Goal: Task Accomplishment & Management: Manage account settings

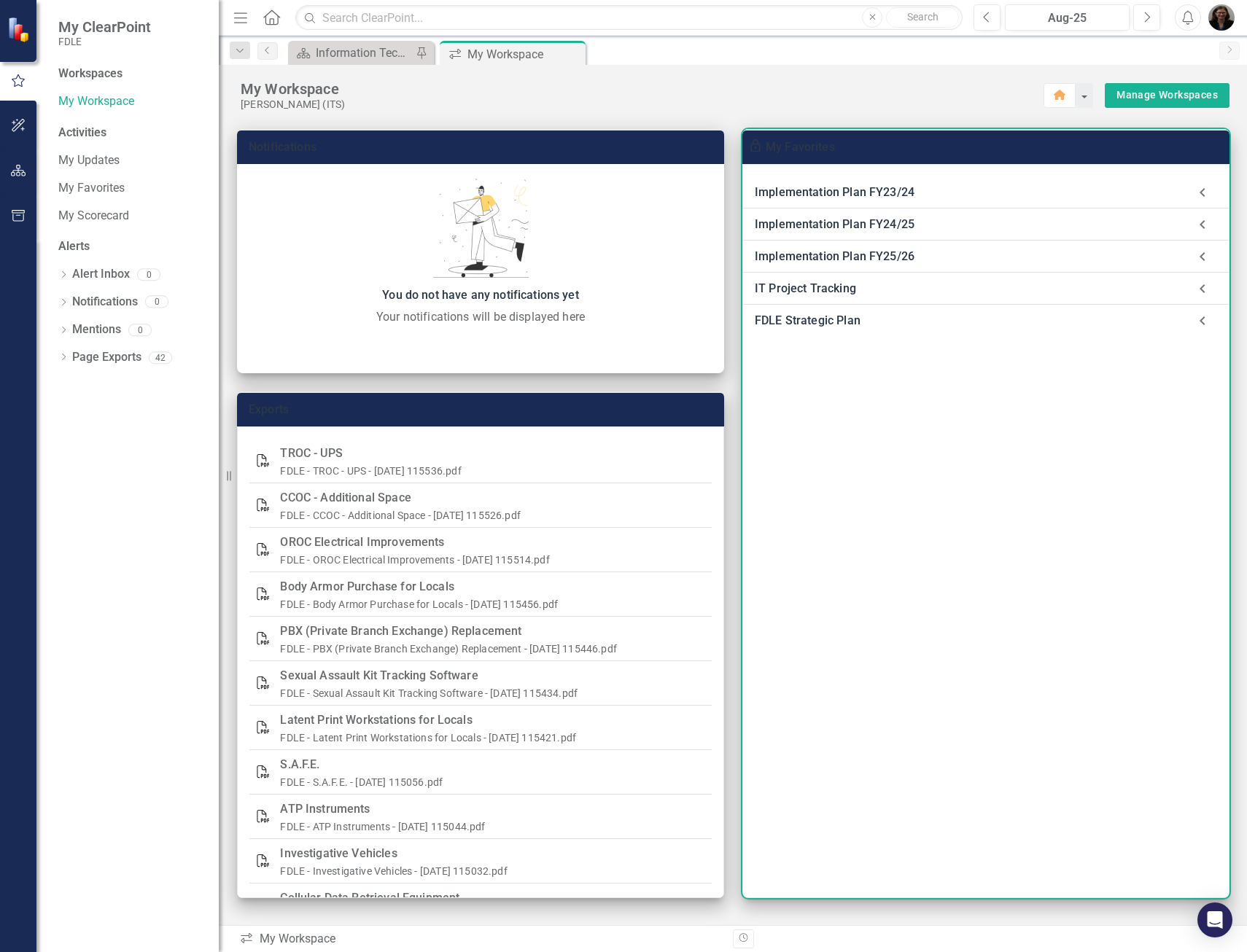
click at [827, 259] on div "Implementation Plan FY25/26" at bounding box center [971, 256] width 433 height 20
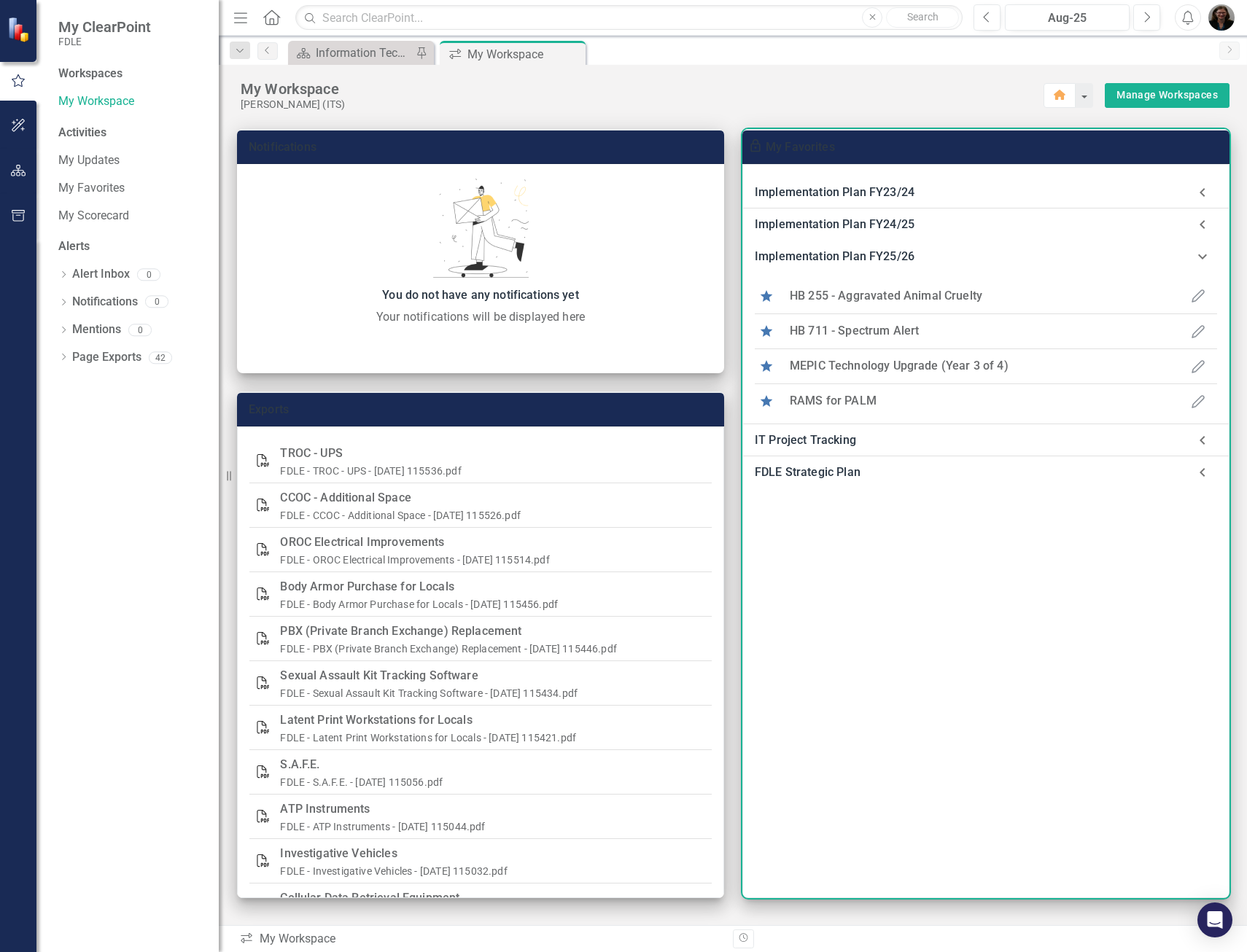
click at [826, 253] on div "Implementation Plan FY25/26" at bounding box center [971, 256] width 433 height 20
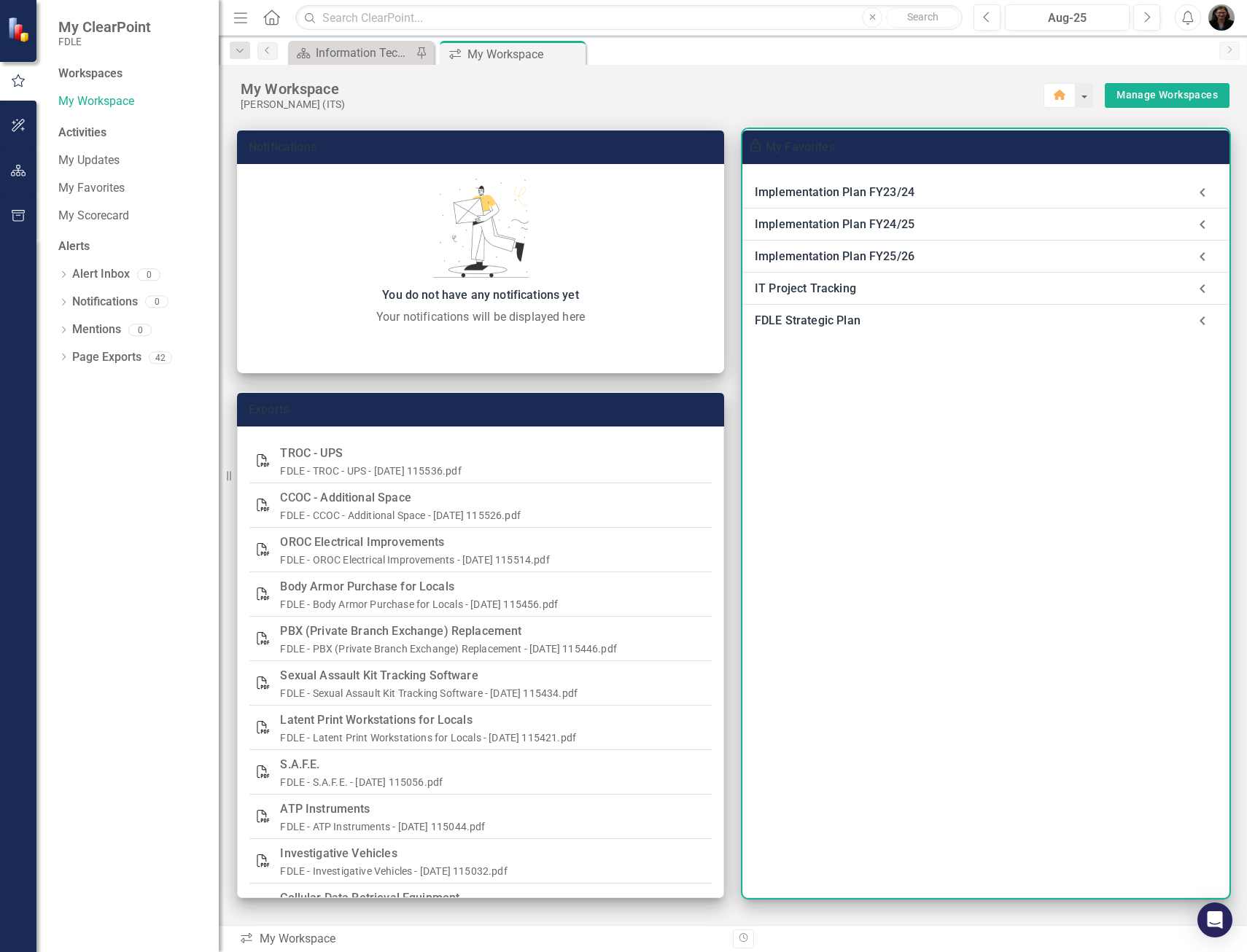
click at [826, 253] on div "Implementation Plan FY25/26" at bounding box center [971, 256] width 433 height 20
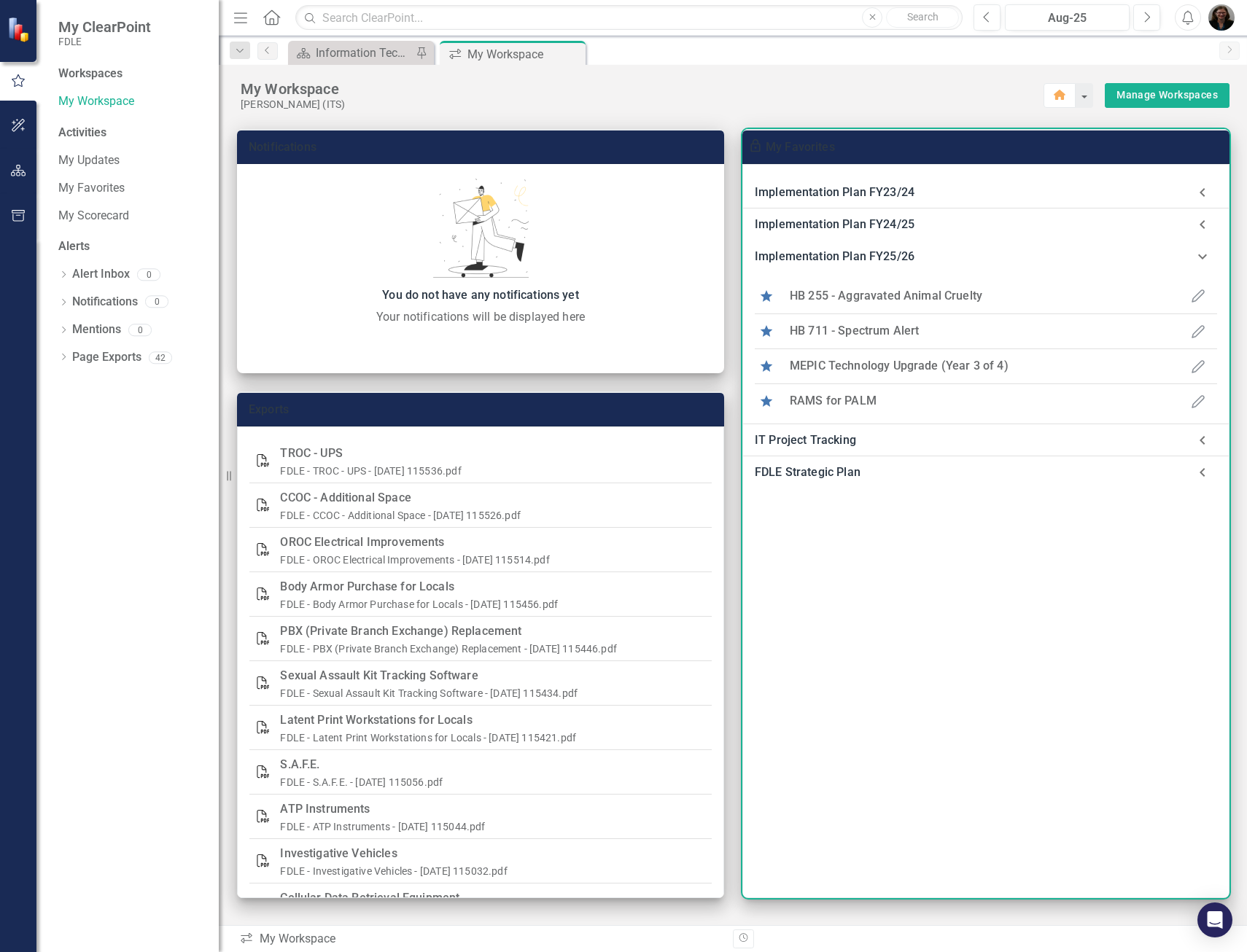
click at [826, 253] on div "Implementation Plan FY25/26" at bounding box center [971, 256] width 433 height 20
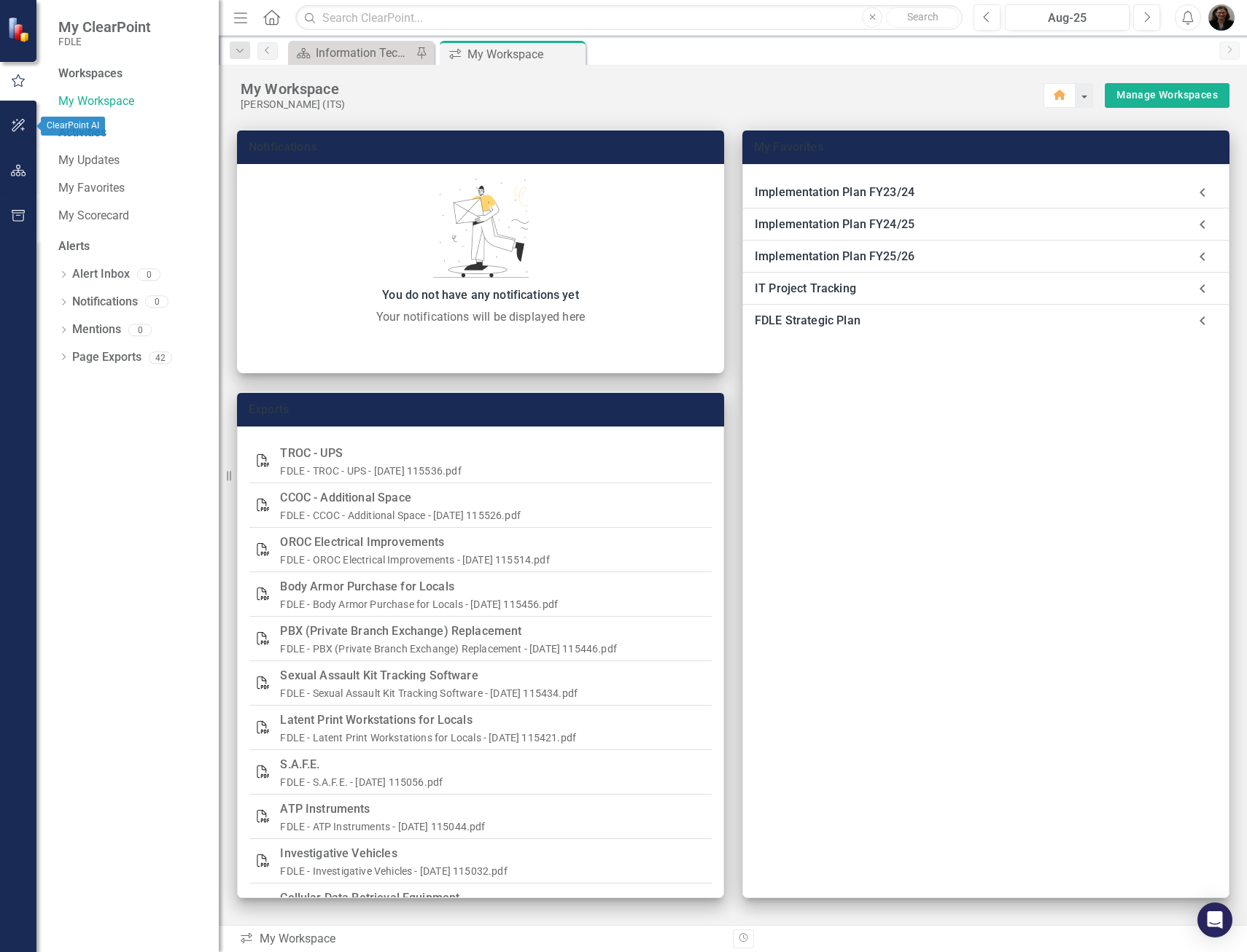
click at [14, 123] on icon "button" at bounding box center [18, 125] width 13 height 13
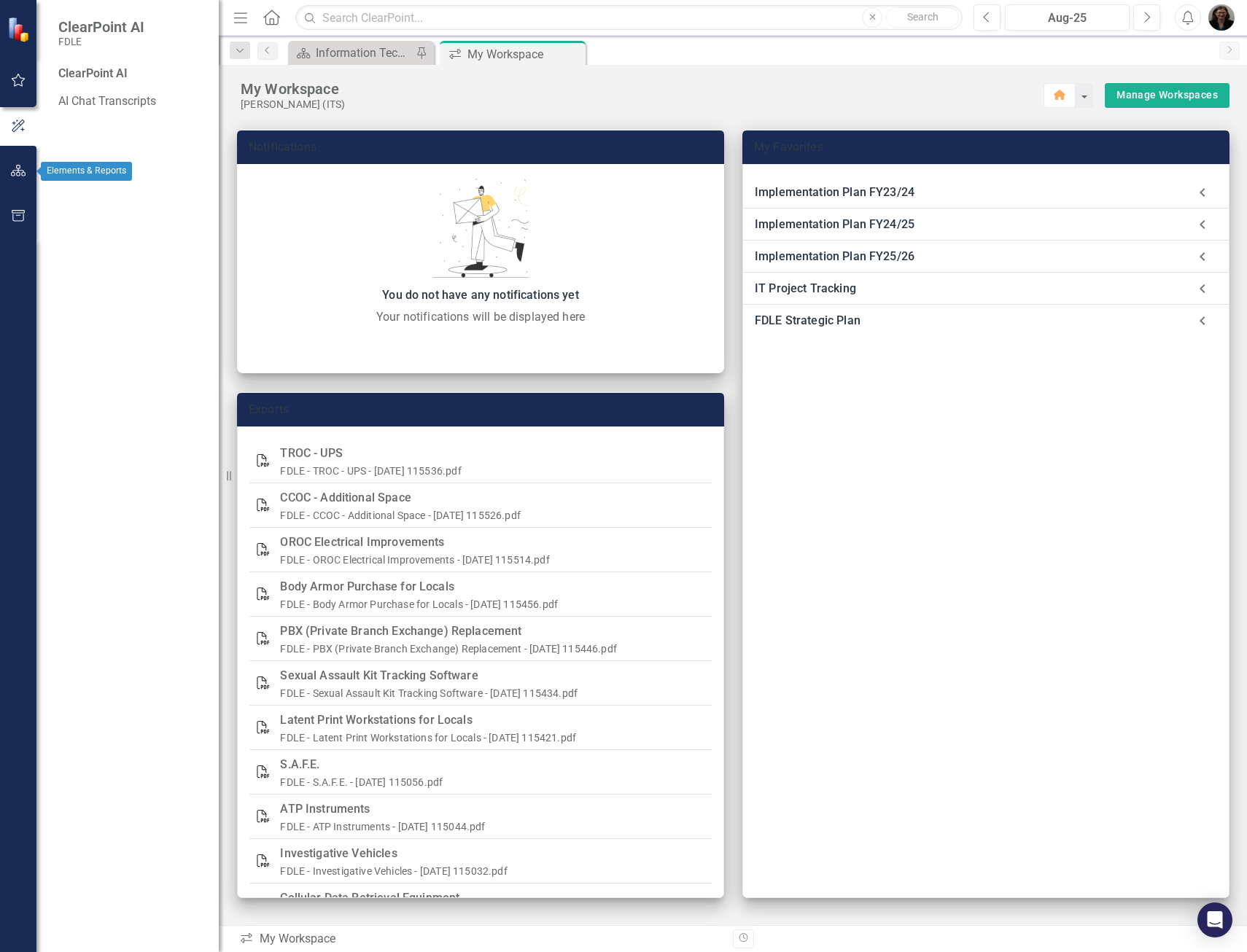
click at [7, 163] on button "button" at bounding box center [19, 171] width 33 height 31
click at [67, 152] on icon "Dropdown" at bounding box center [63, 154] width 10 height 8
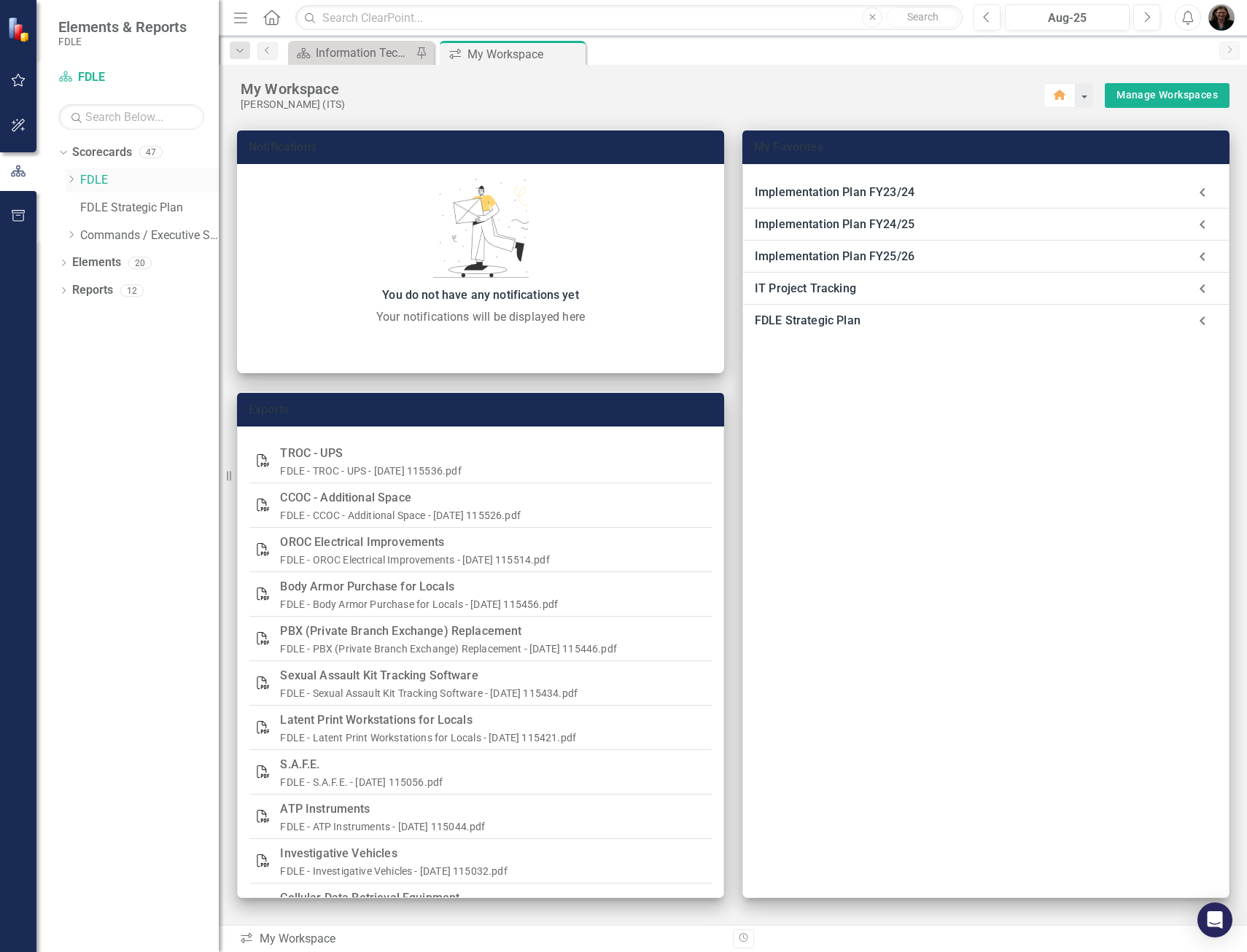
click at [70, 177] on icon "Dropdown" at bounding box center [71, 179] width 11 height 9
click at [84, 207] on icon "Dropdown" at bounding box center [86, 207] width 11 height 9
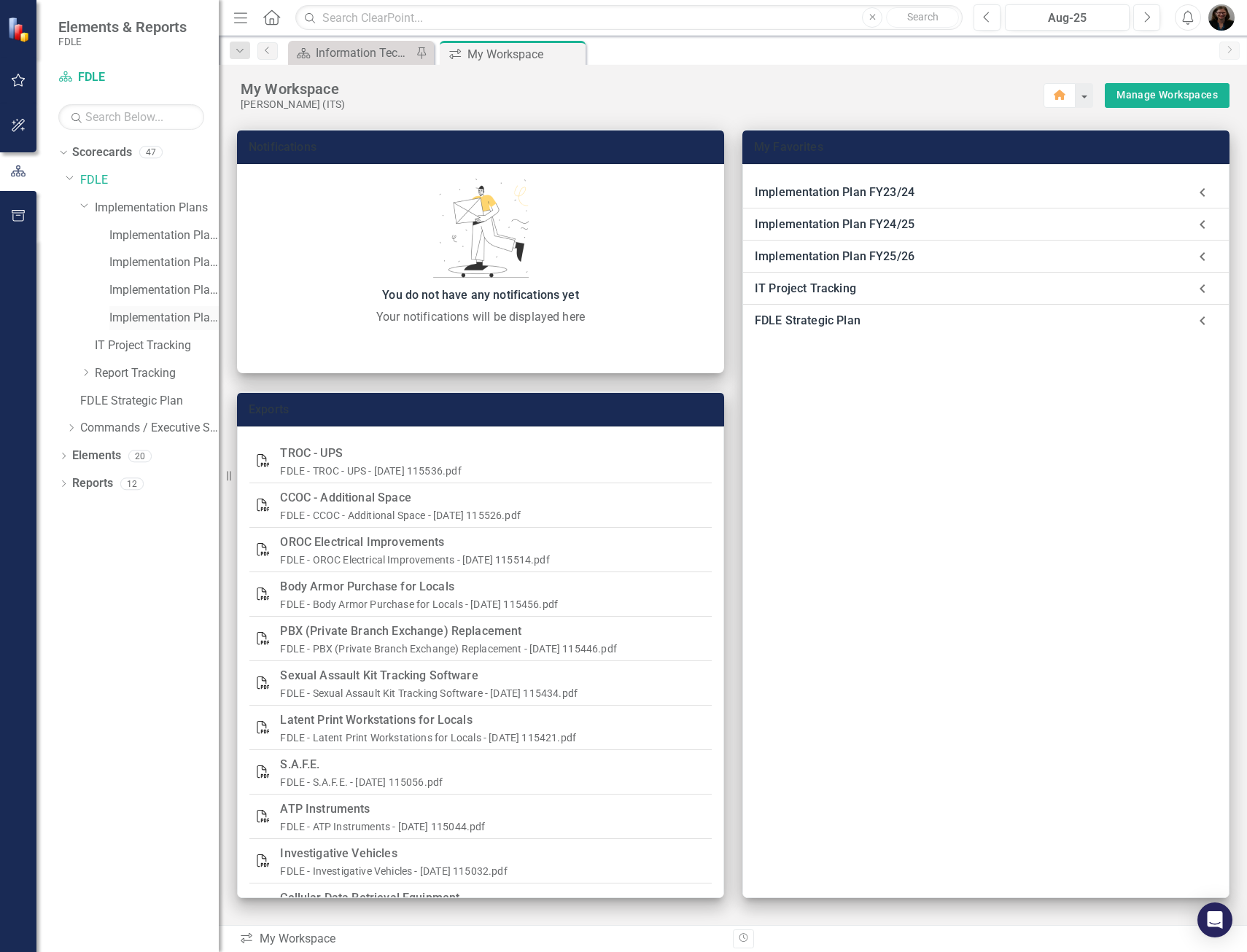
click at [141, 309] on div "Implementation Plan FY25/26" at bounding box center [164, 318] width 109 height 24
click at [168, 318] on link "Implementation Plan FY25/26" at bounding box center [164, 318] width 109 height 17
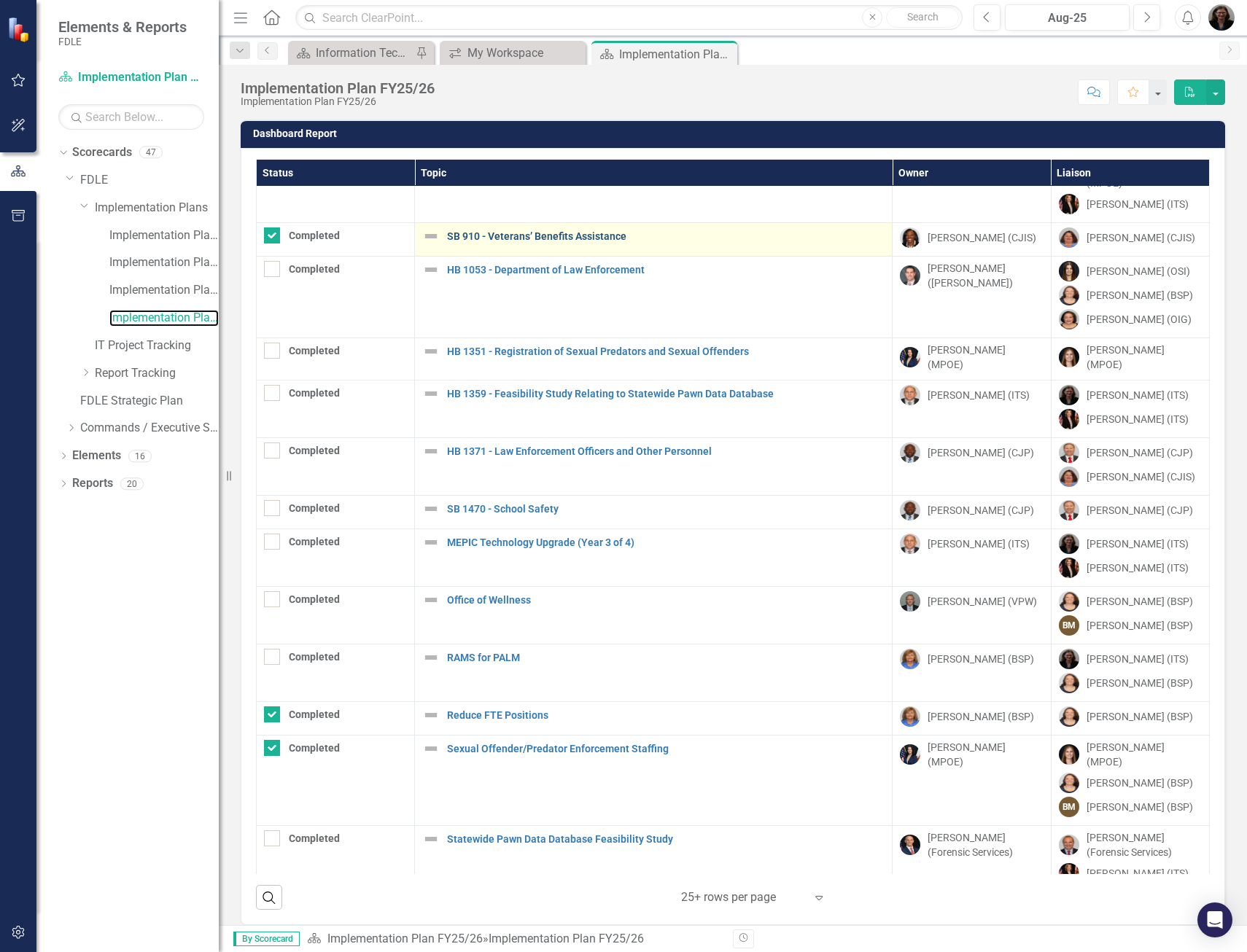
scroll to position [208, 0]
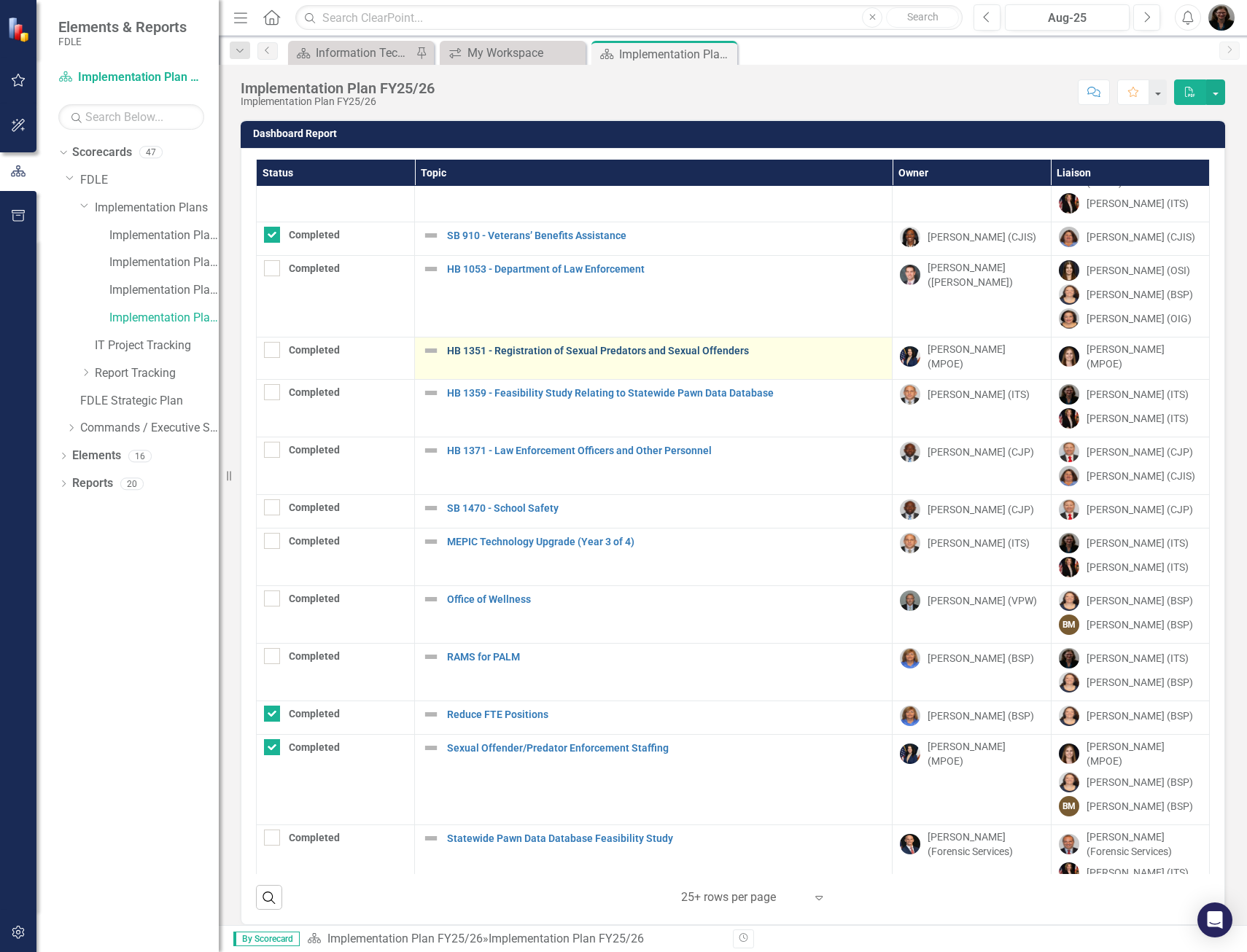
click at [570, 345] on link "HB 1351 - Registration of Sexual Predators and Sexual Offenders" at bounding box center [666, 351] width 438 height 11
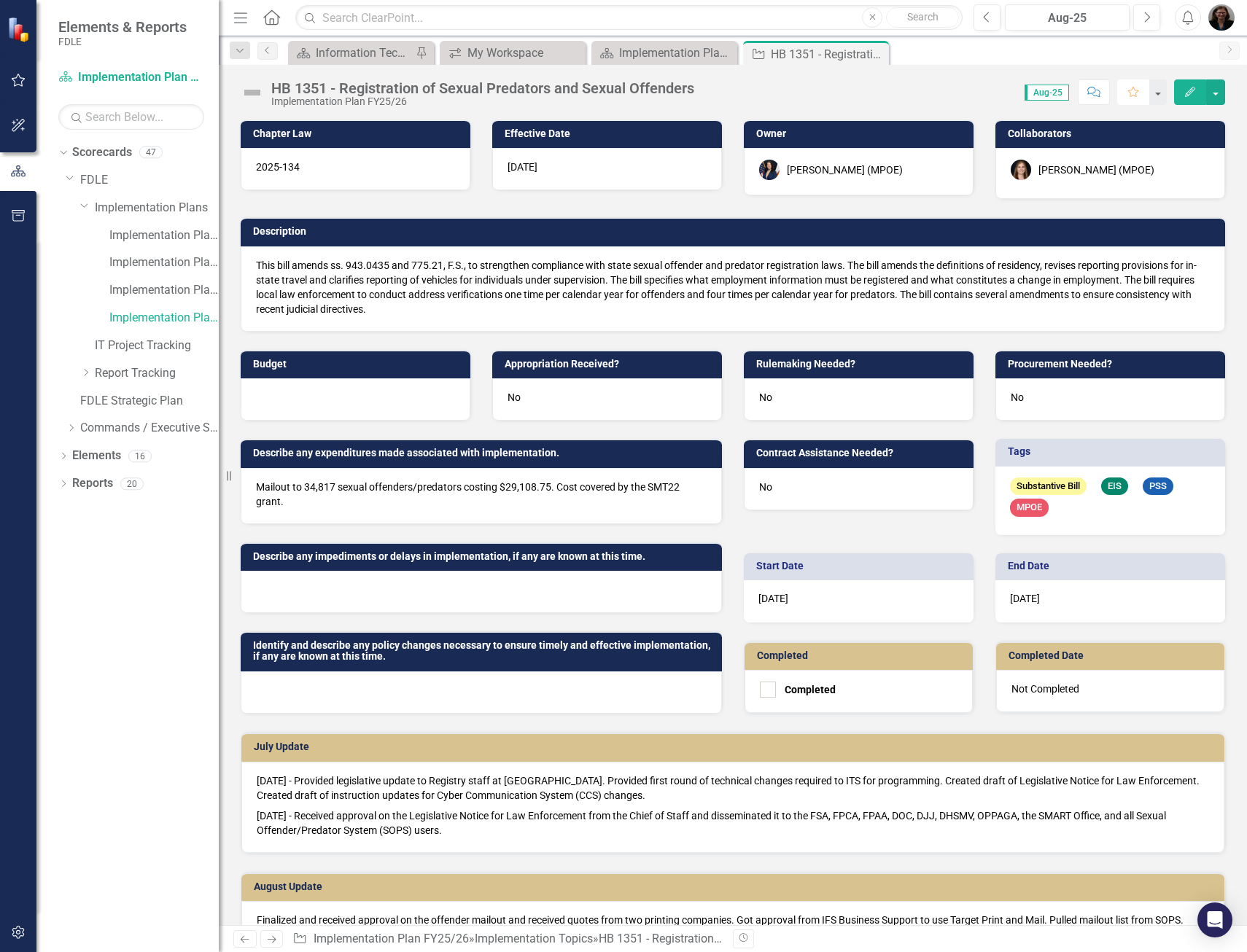
click at [1139, 90] on icon "Favorite" at bounding box center [1133, 91] width 13 height 10
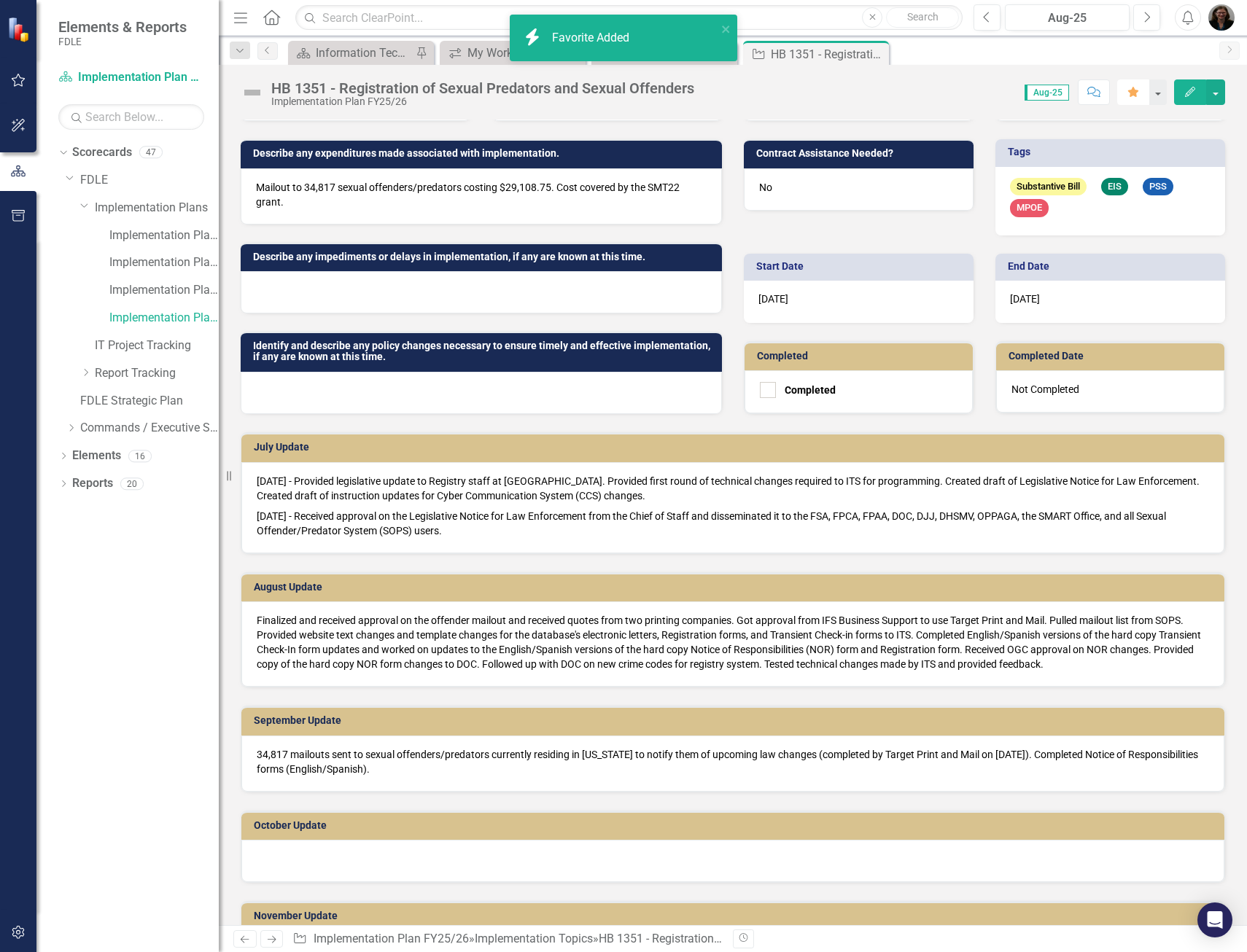
scroll to position [438, 0]
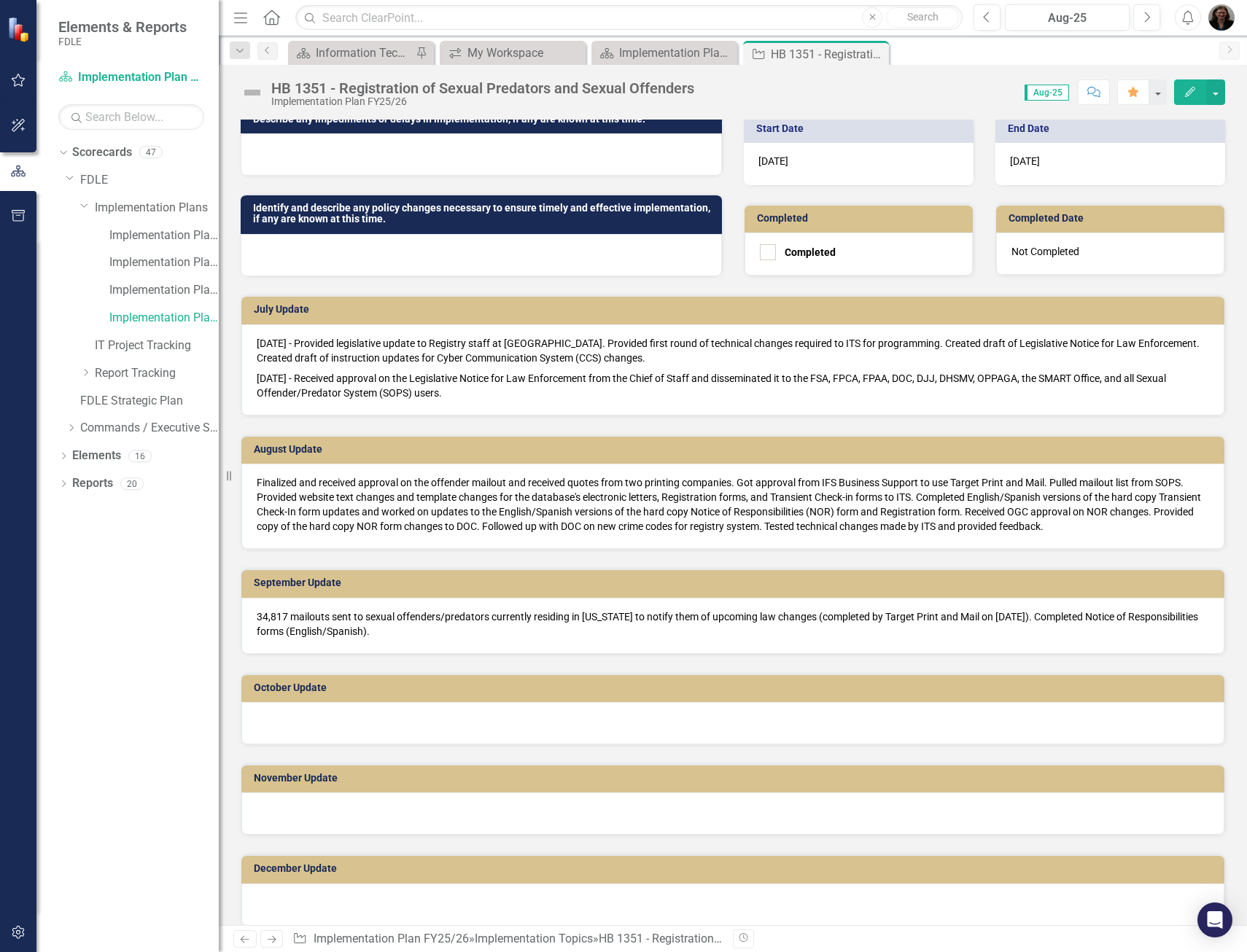
click at [668, 636] on p "34,817 mailouts sent to sexual offenders/predators currently residing in [US_ST…" at bounding box center [732, 624] width 952 height 29
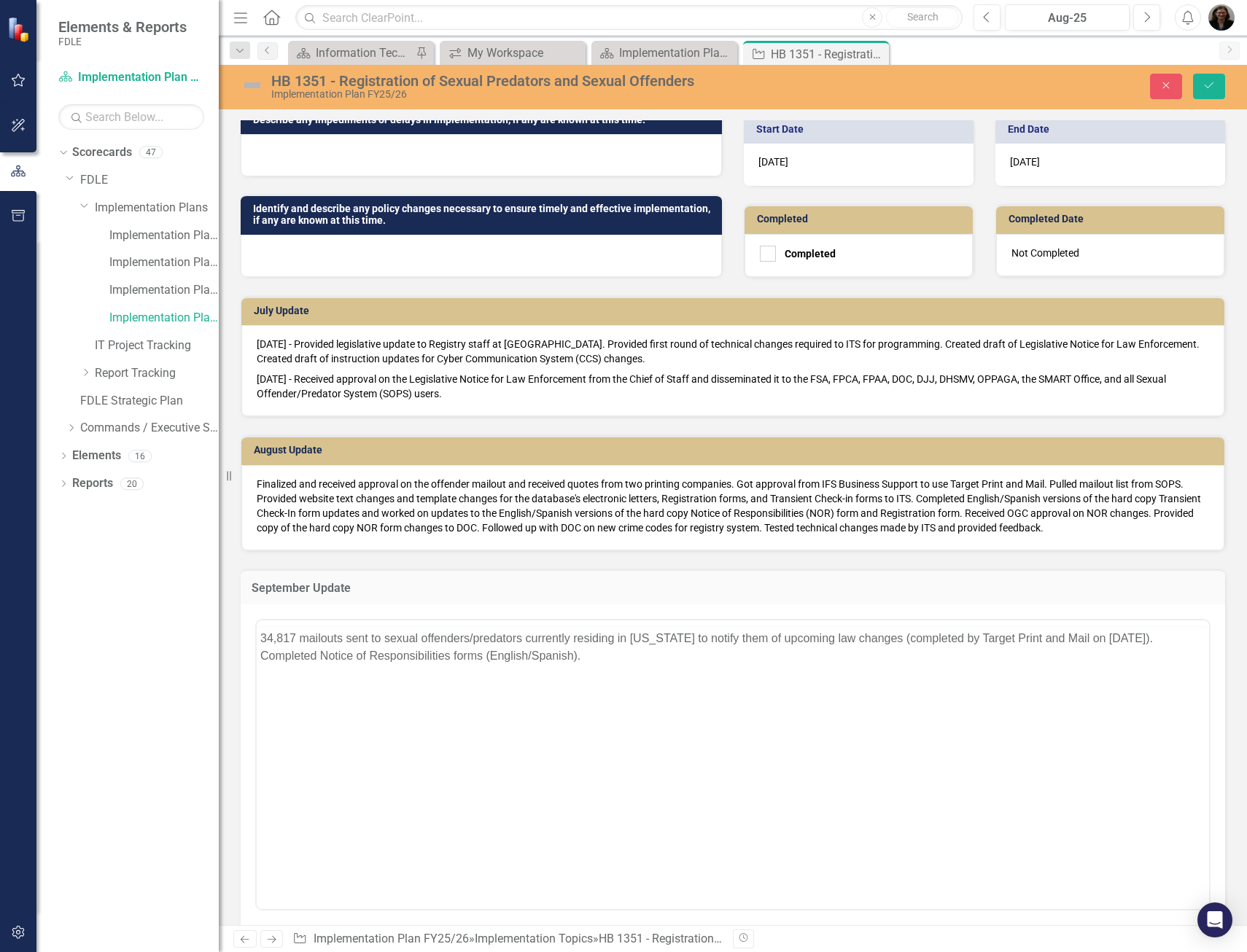
scroll to position [0, 0]
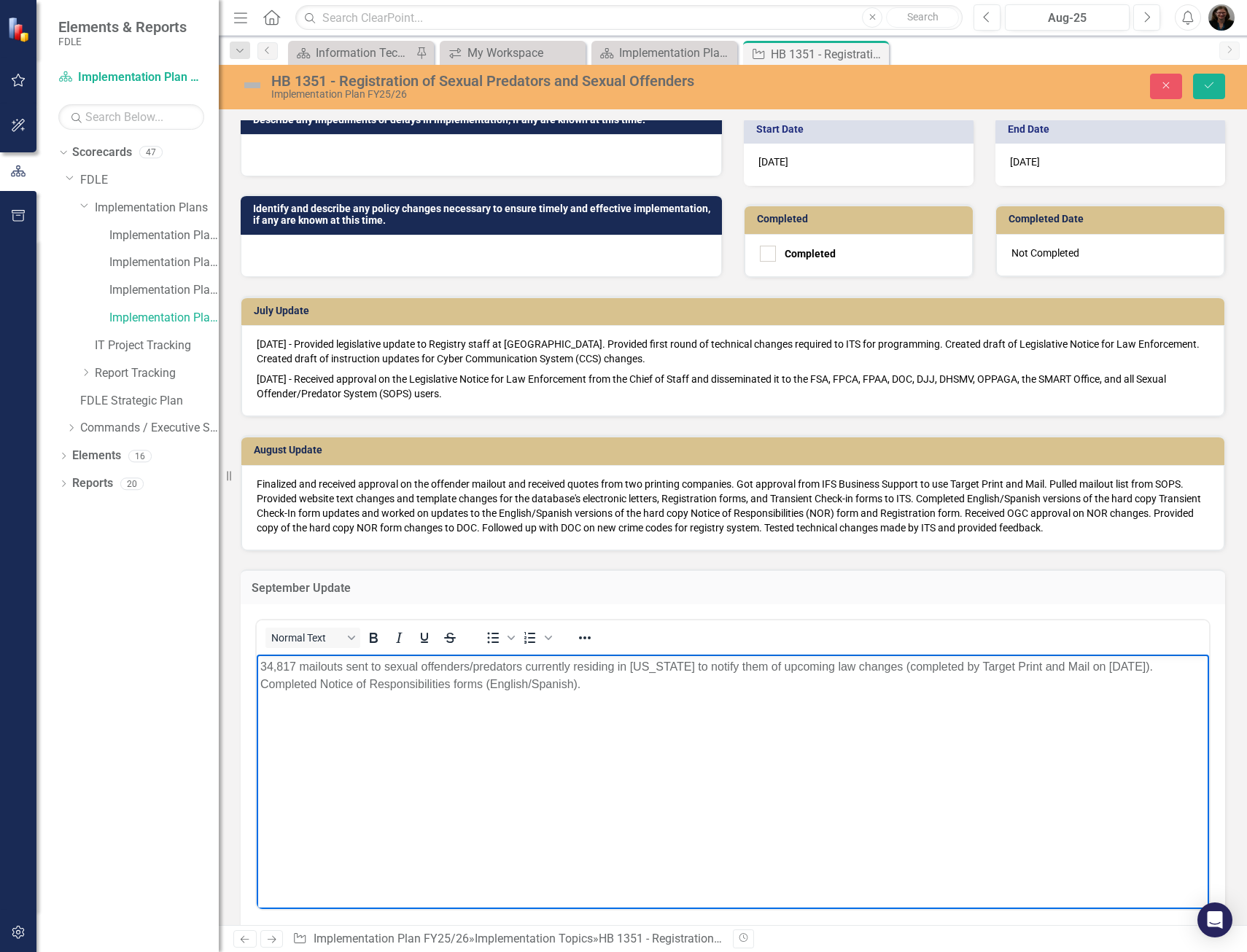
click at [543, 686] on p "34,817 mailouts sent to sexual offenders/predators currently residing in [US_ST…" at bounding box center [733, 675] width 946 height 35
click at [267, 772] on em "- Law changes are required in PROD by the effective date of [DATE]" at bounding box center [436, 772] width 353 height 12
click at [267, 773] on em "- Changes implemented, testing in progress." at bounding box center [374, 772] width 229 height 12
drag, startPoint x: 725, startPoint y: 741, endPoint x: 730, endPoint y: 752, distance: 12.1
click at [725, 742] on em "hanges implemented, testing in progress." at bounding box center [773, 742] width 214 height 12
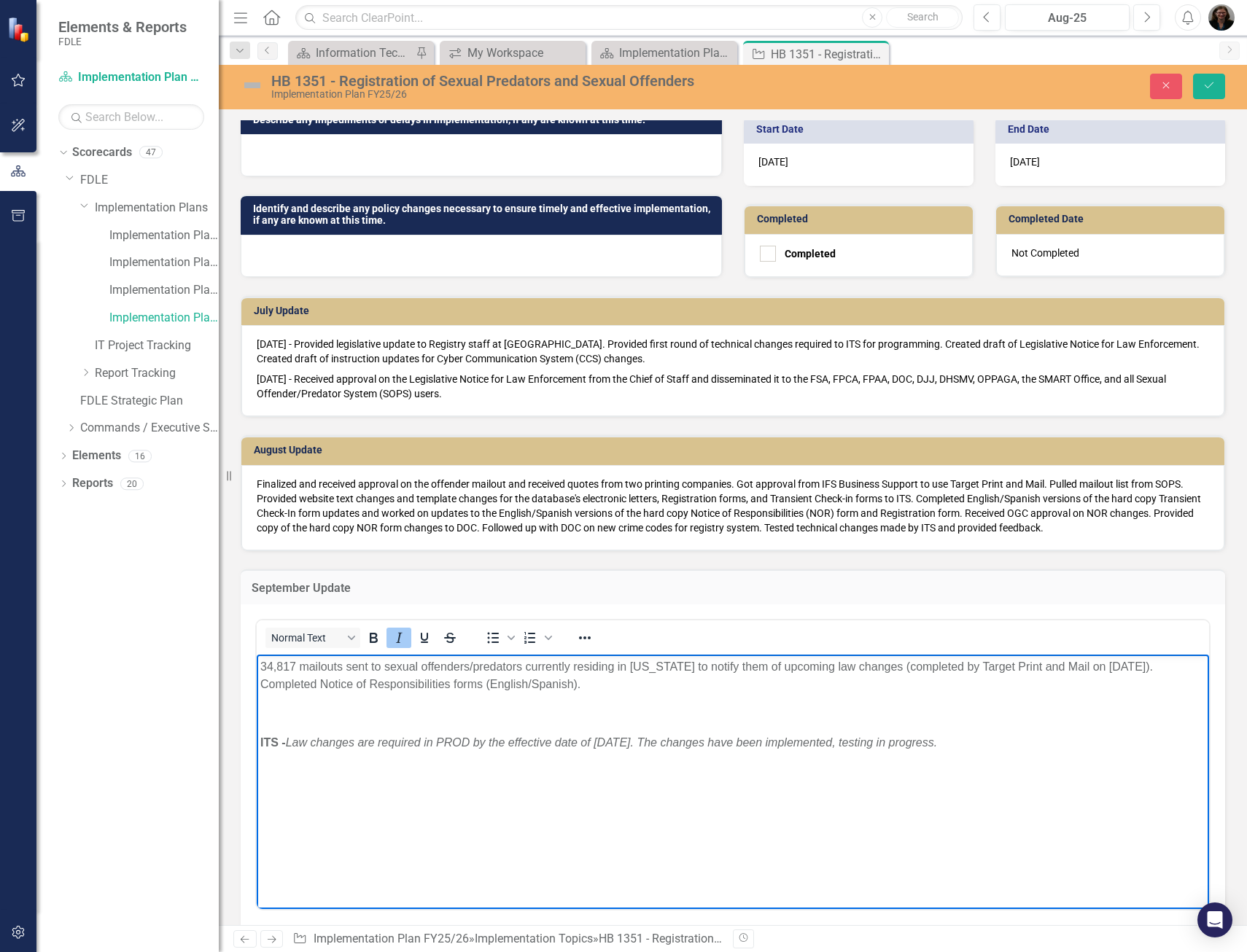
click at [860, 741] on em "hanges have been implemented, testing in progress." at bounding box center [801, 742] width 271 height 12
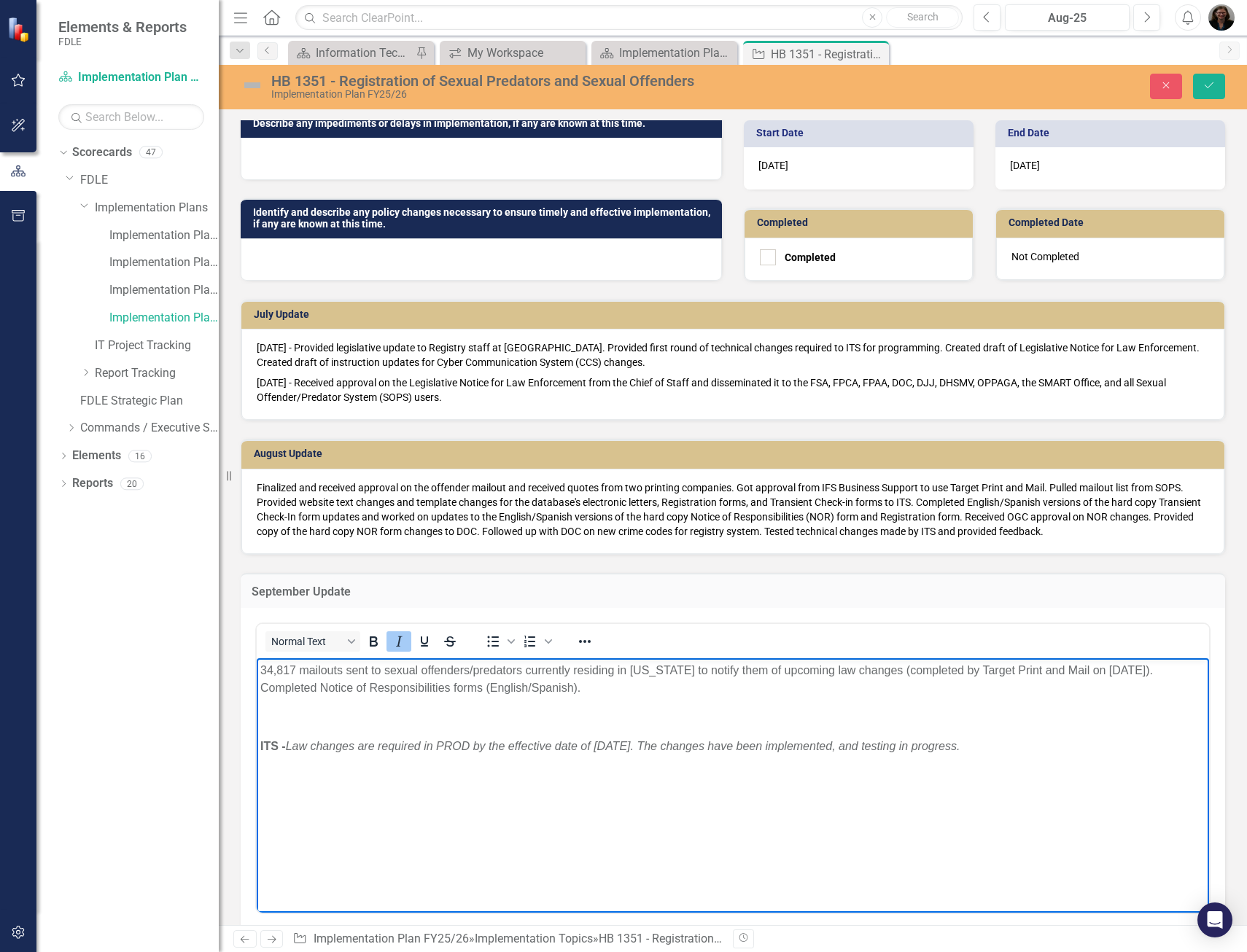
scroll to position [583, 0]
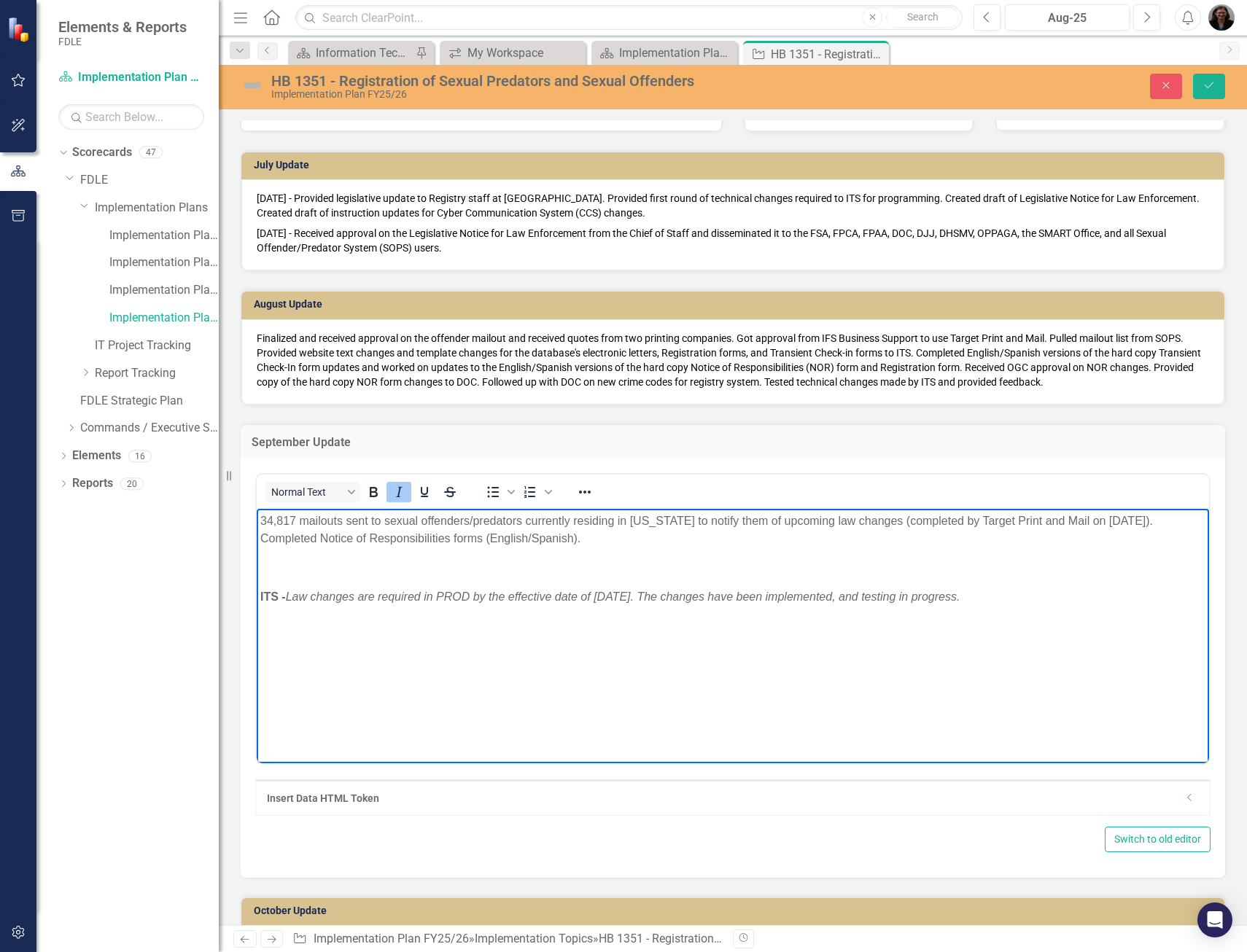
click at [310, 596] on em "Law changes are required in PROD by the effective date of [DATE]. The c" at bounding box center [476, 596] width 381 height 12
drag, startPoint x: 289, startPoint y: 598, endPoint x: 1043, endPoint y: 596, distance: 754.0
click at [1043, 596] on p "ITS - ﻿ Law-related changes are required in PROD by the effective date of [DATE…" at bounding box center [733, 596] width 946 height 18
click at [910, 669] on body "34,817 mailouts sent to sexual offenders/predators currently residing in [US_ST…" at bounding box center [732, 618] width 952 height 218
click at [1052, 590] on p "ITS - ﻿ Law-related changes are required in PROD by the effective date of [DATE…" at bounding box center [733, 596] width 946 height 18
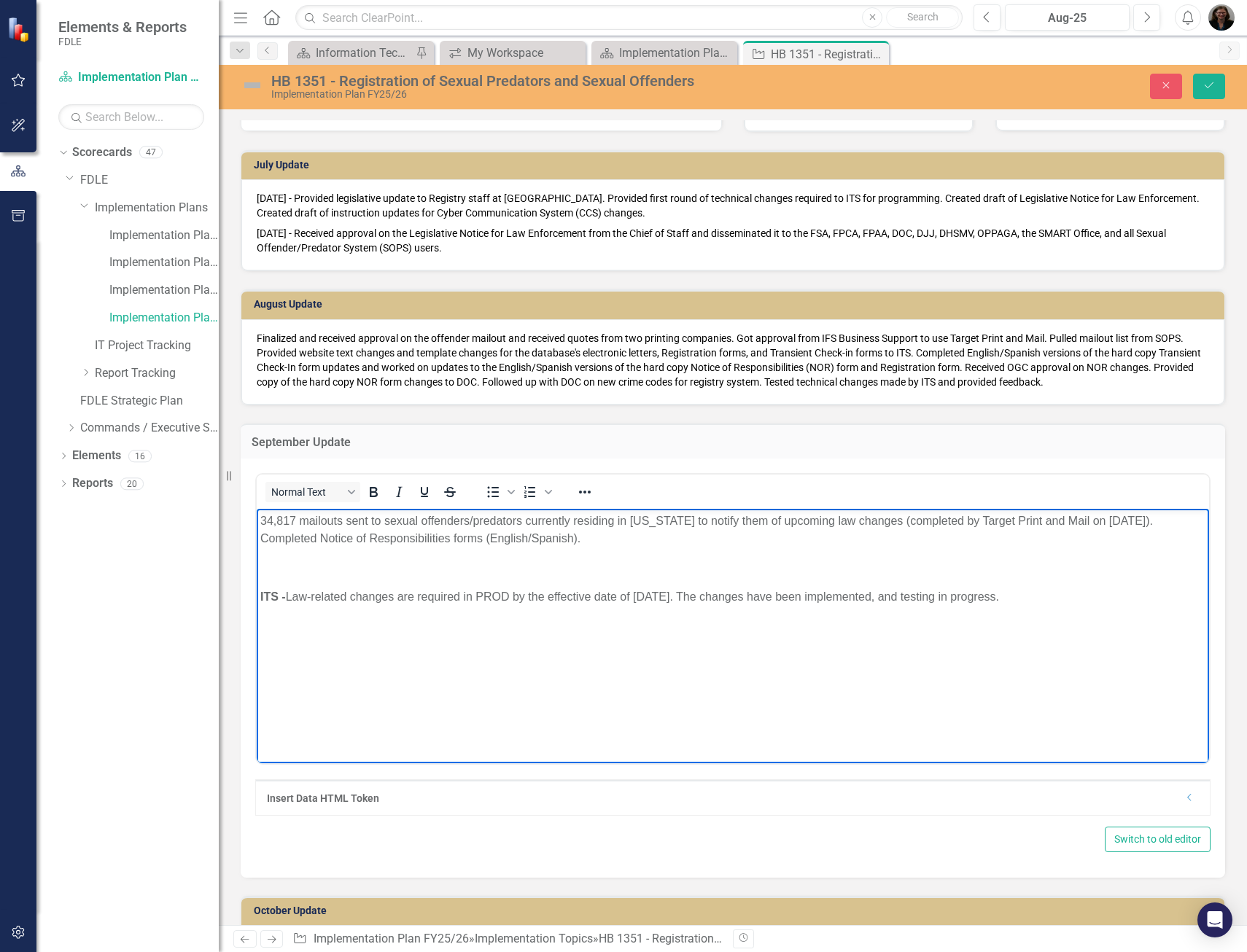
click at [956, 595] on p "ITS - ﻿ Law-related changes are required in PROD by the effective date of [DATE…" at bounding box center [733, 596] width 946 height 18
click at [515, 594] on p "ITS - ﻿ Law-related changes are required in PROD by the effective date of [DATE…" at bounding box center [733, 596] width 946 height 18
drag, startPoint x: 1056, startPoint y: 591, endPoint x: 216, endPoint y: 588, distance: 840.0
click at [257, 588] on html "34,817 mailouts sent to sexual offenders/predators currently residing in [US_ST…" at bounding box center [732, 618] width 952 height 218
copy p "ITS - ﻿ Law-related changes are required in PROD by the effective date of [DATE…"
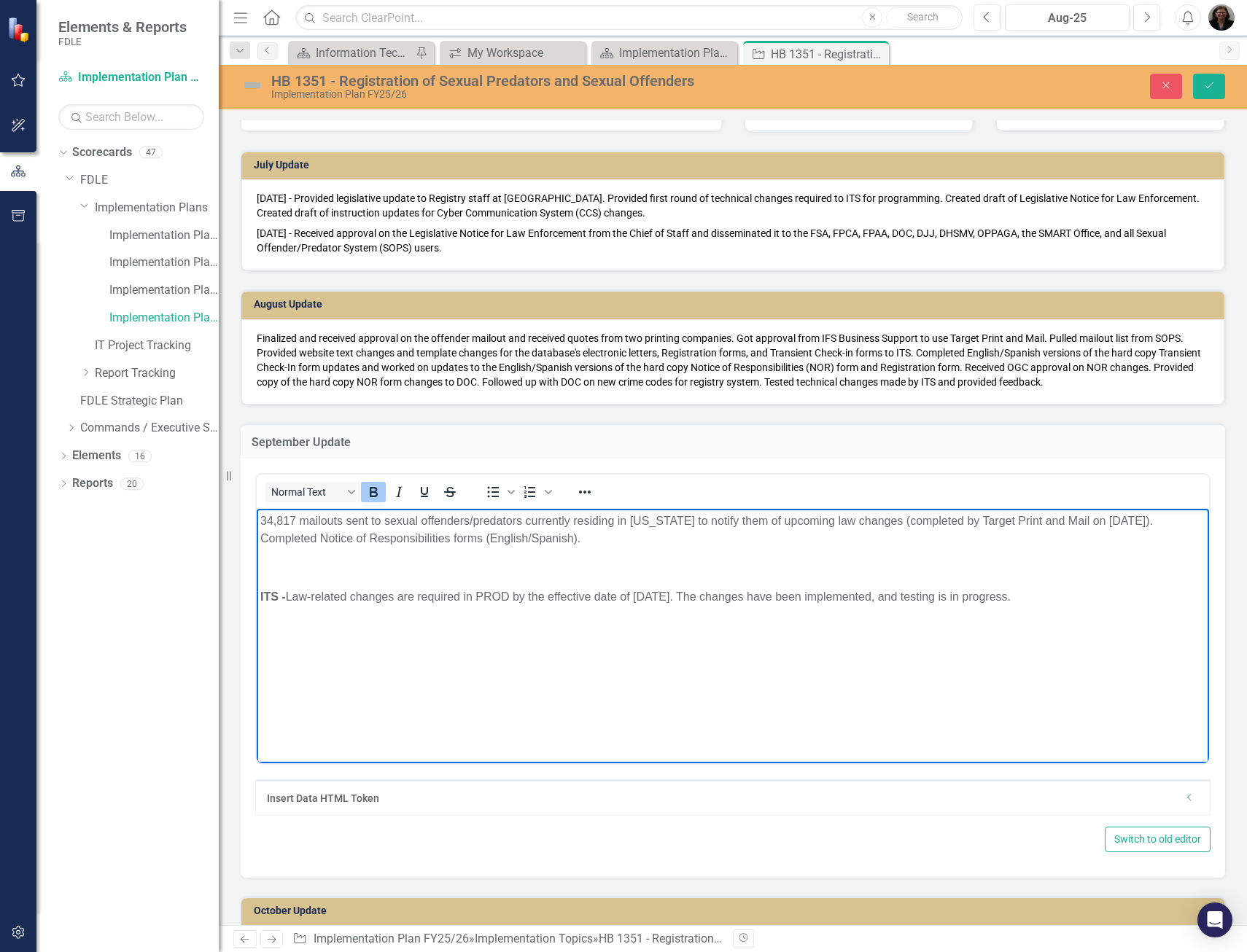
click at [548, 668] on body "34,817 mailouts sent to sexual offenders/predators currently residing in [US_ST…" at bounding box center [732, 618] width 952 height 218
click at [295, 572] on p "Rich Text Area. Press ALT-0 for help." at bounding box center [733, 568] width 946 height 18
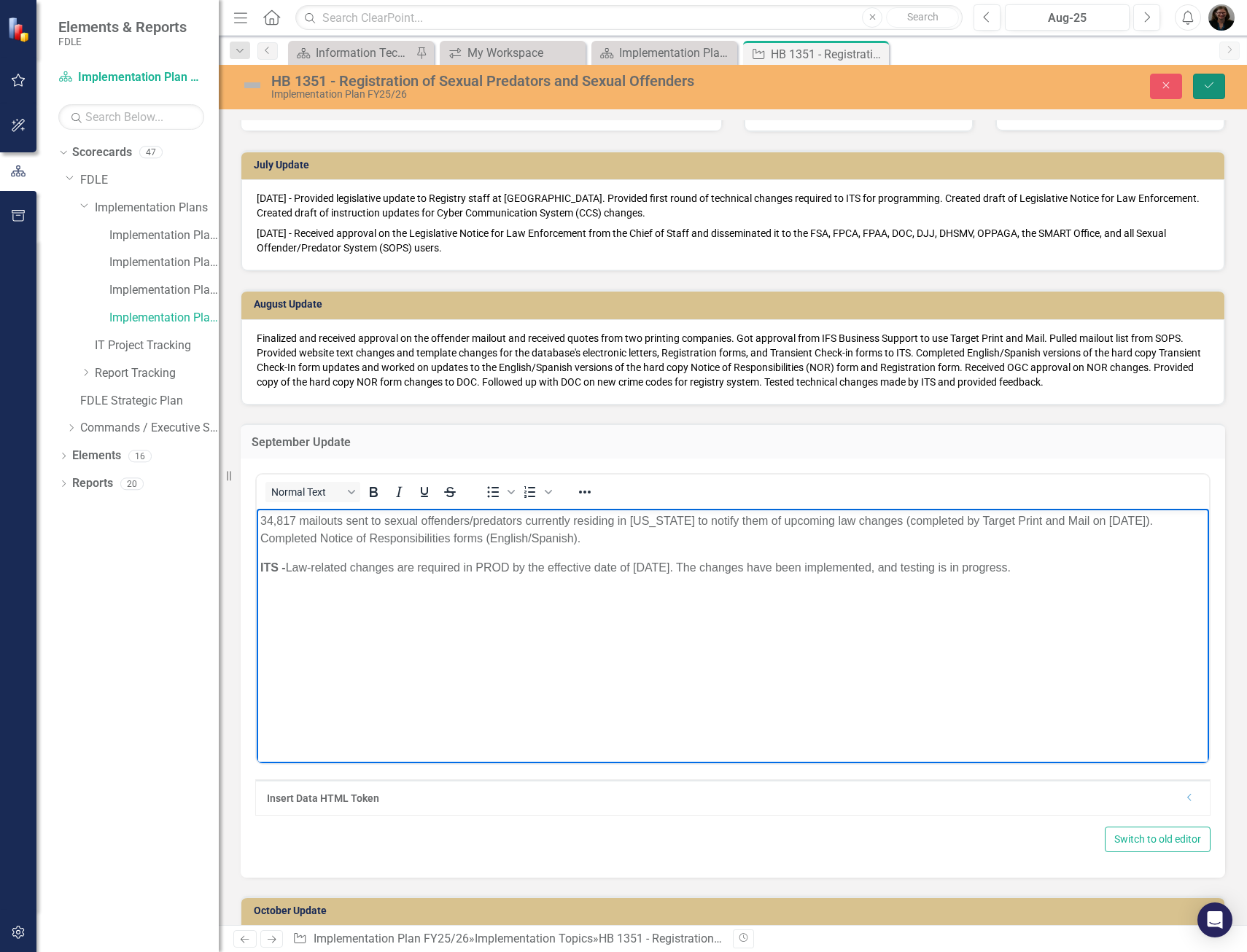
click at [1216, 92] on button "Save" at bounding box center [1209, 86] width 32 height 26
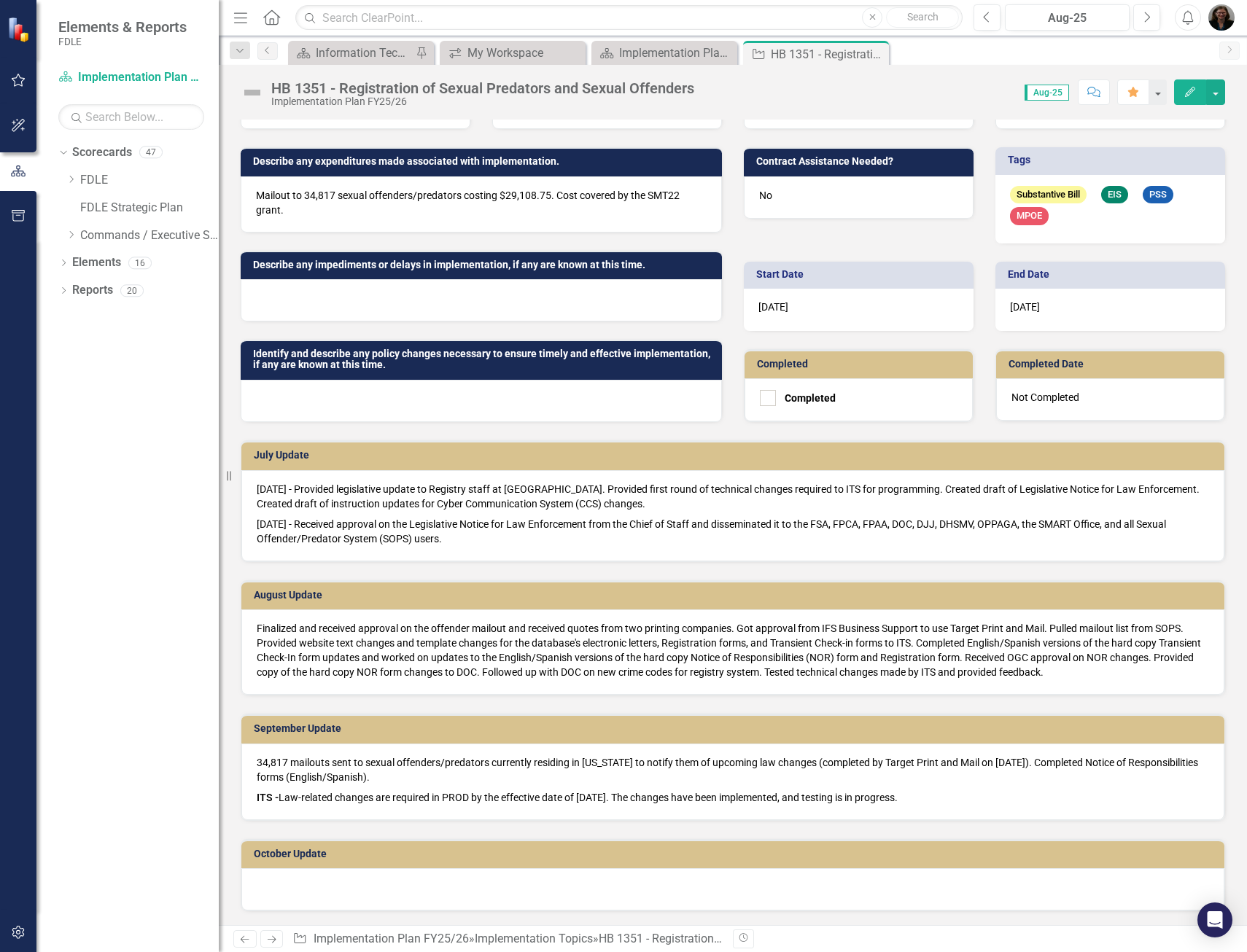
scroll to position [656, 0]
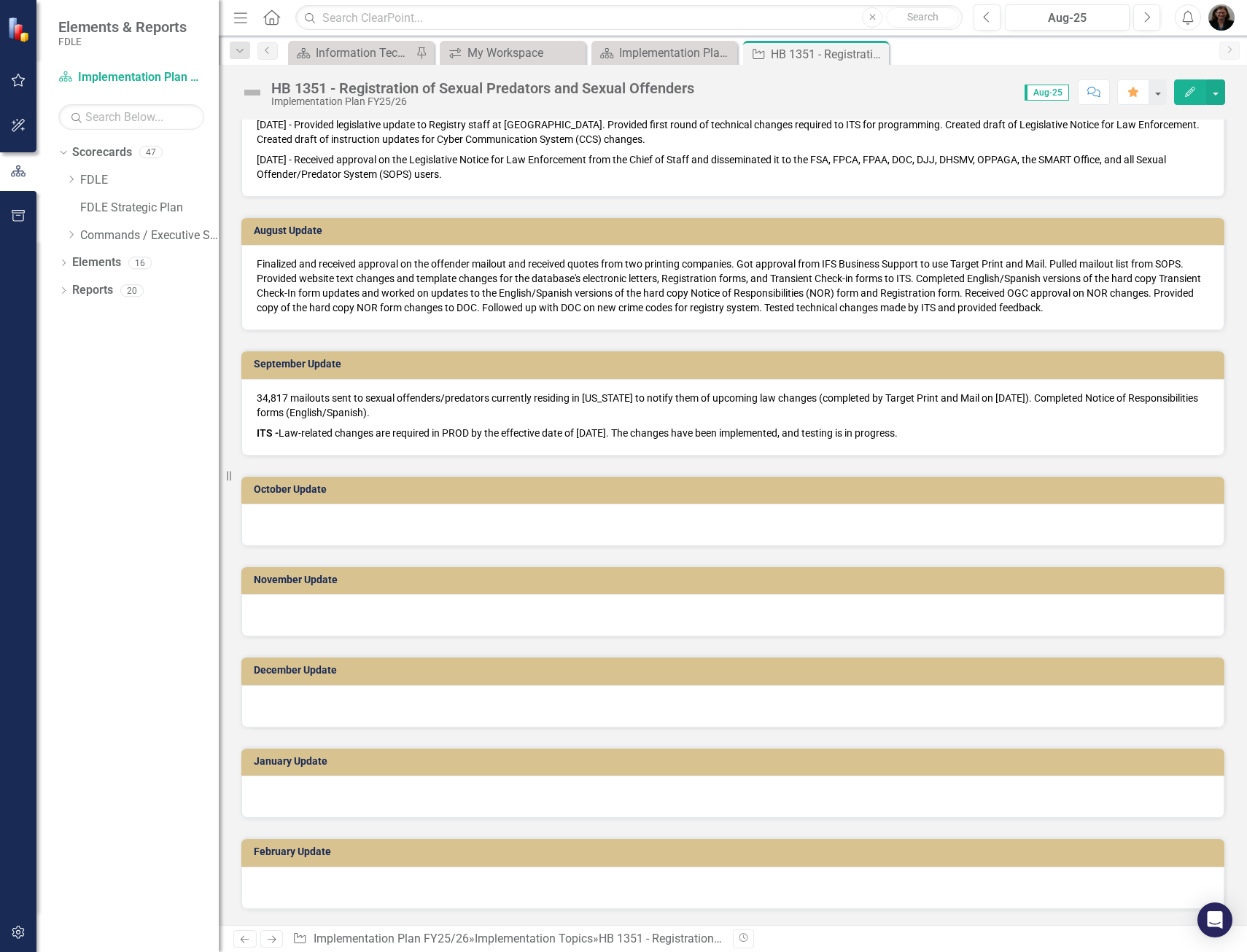
click at [403, 436] on p "ITS - Law-related changes are required in PROD by the effective date of [DATE].…" at bounding box center [732, 431] width 952 height 18
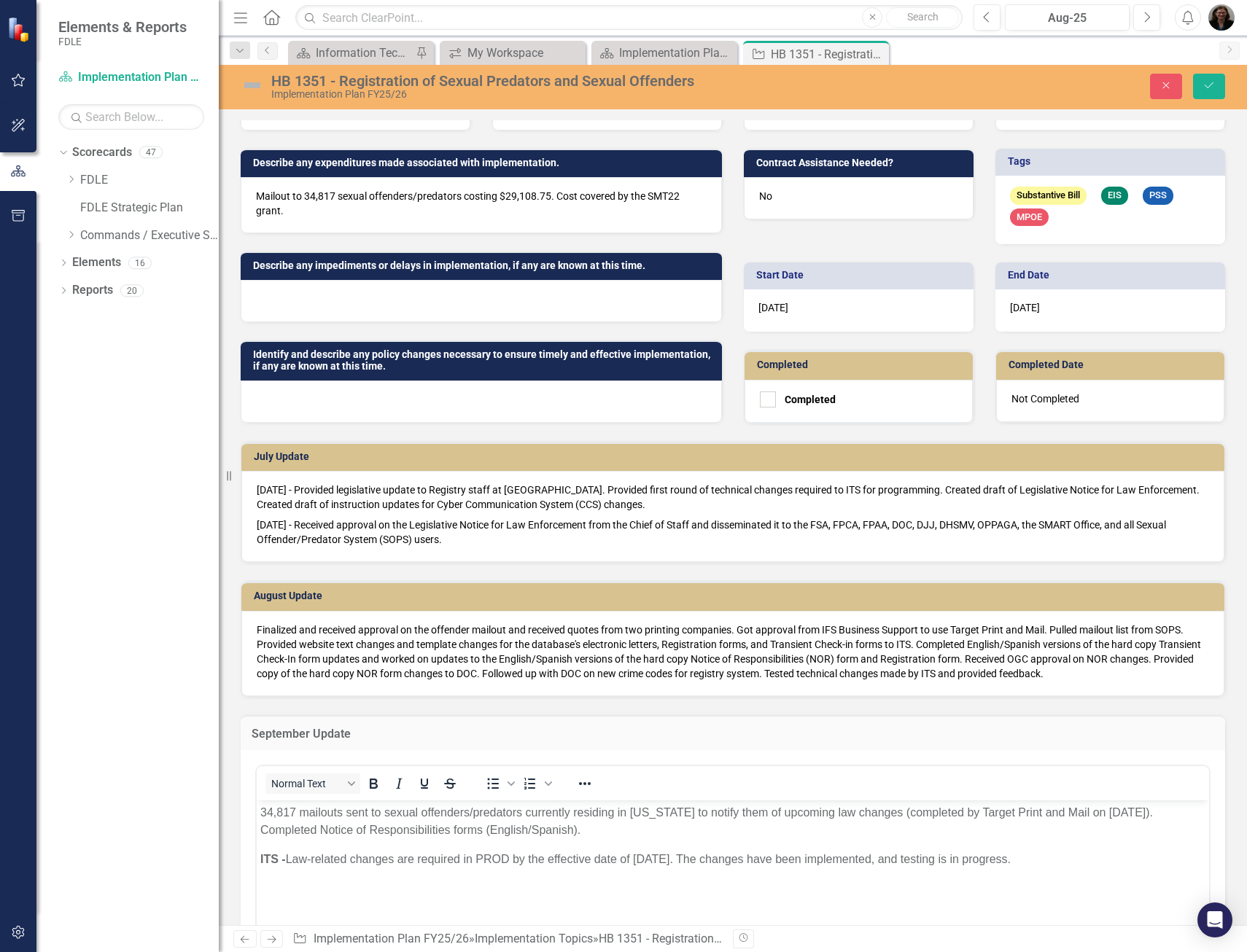
scroll to position [583, 0]
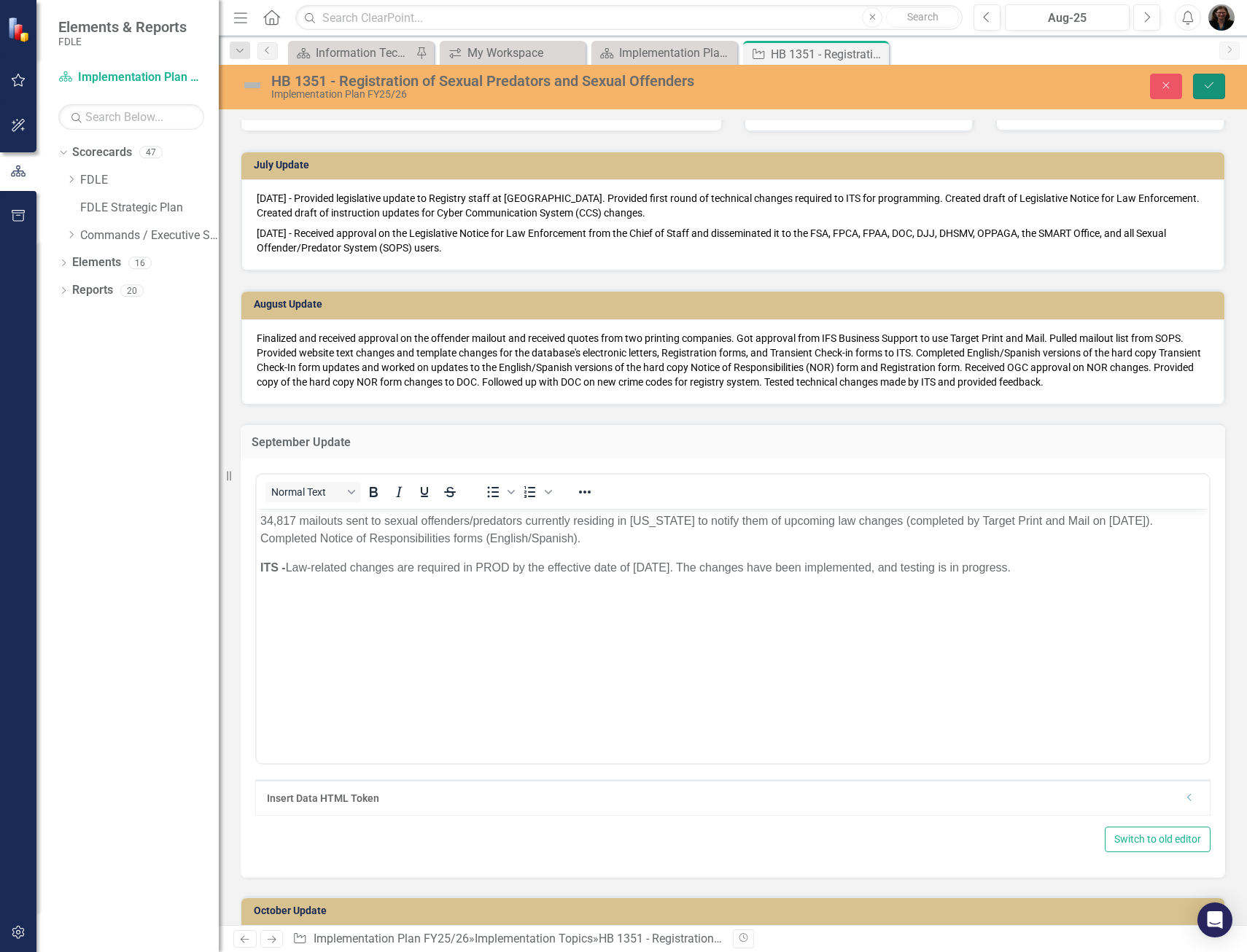
click at [1211, 89] on icon "Save" at bounding box center [1209, 85] width 13 height 10
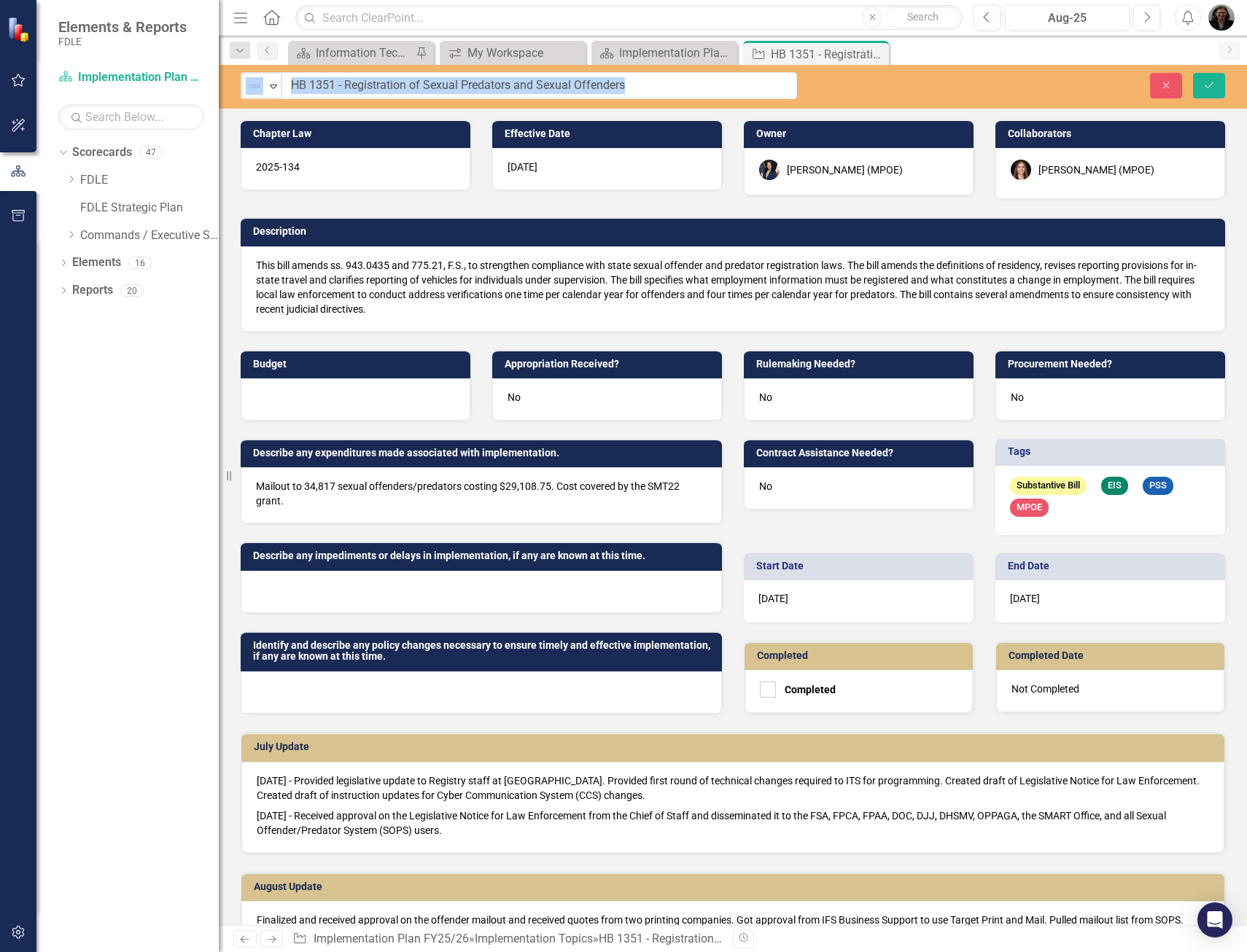
drag, startPoint x: 694, startPoint y: 91, endPoint x: 355, endPoint y: 88, distance: 339.0
drag, startPoint x: 347, startPoint y: 82, endPoint x: 685, endPoint y: 90, distance: 338.1
click at [685, 90] on input "HB 1351 - Registration of Sexual Predators and Sexual Offenders" at bounding box center [539, 85] width 515 height 27
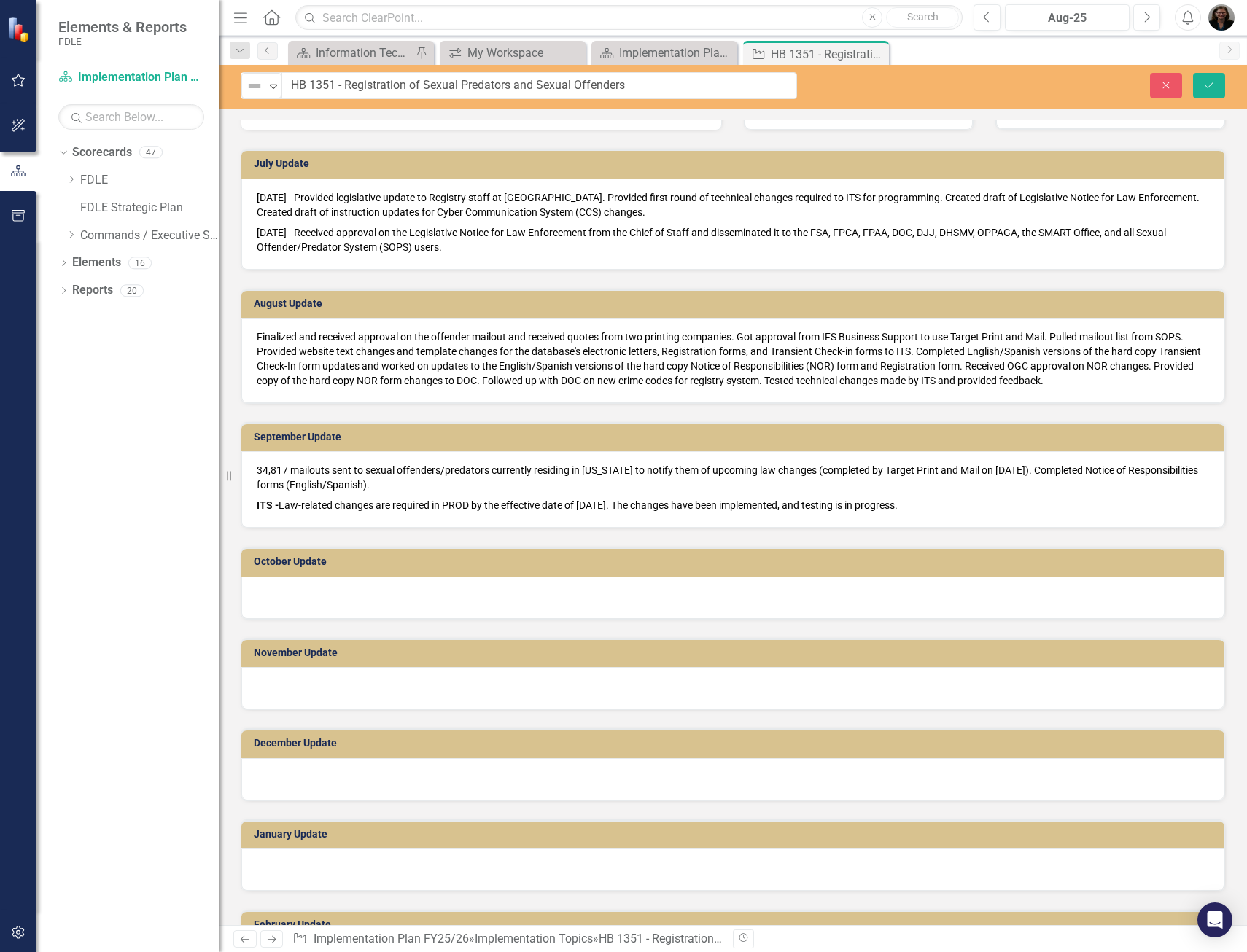
click at [933, 508] on p "ITS - Law-related changes are required in PROD by the effective date of [DATE].…" at bounding box center [732, 503] width 952 height 18
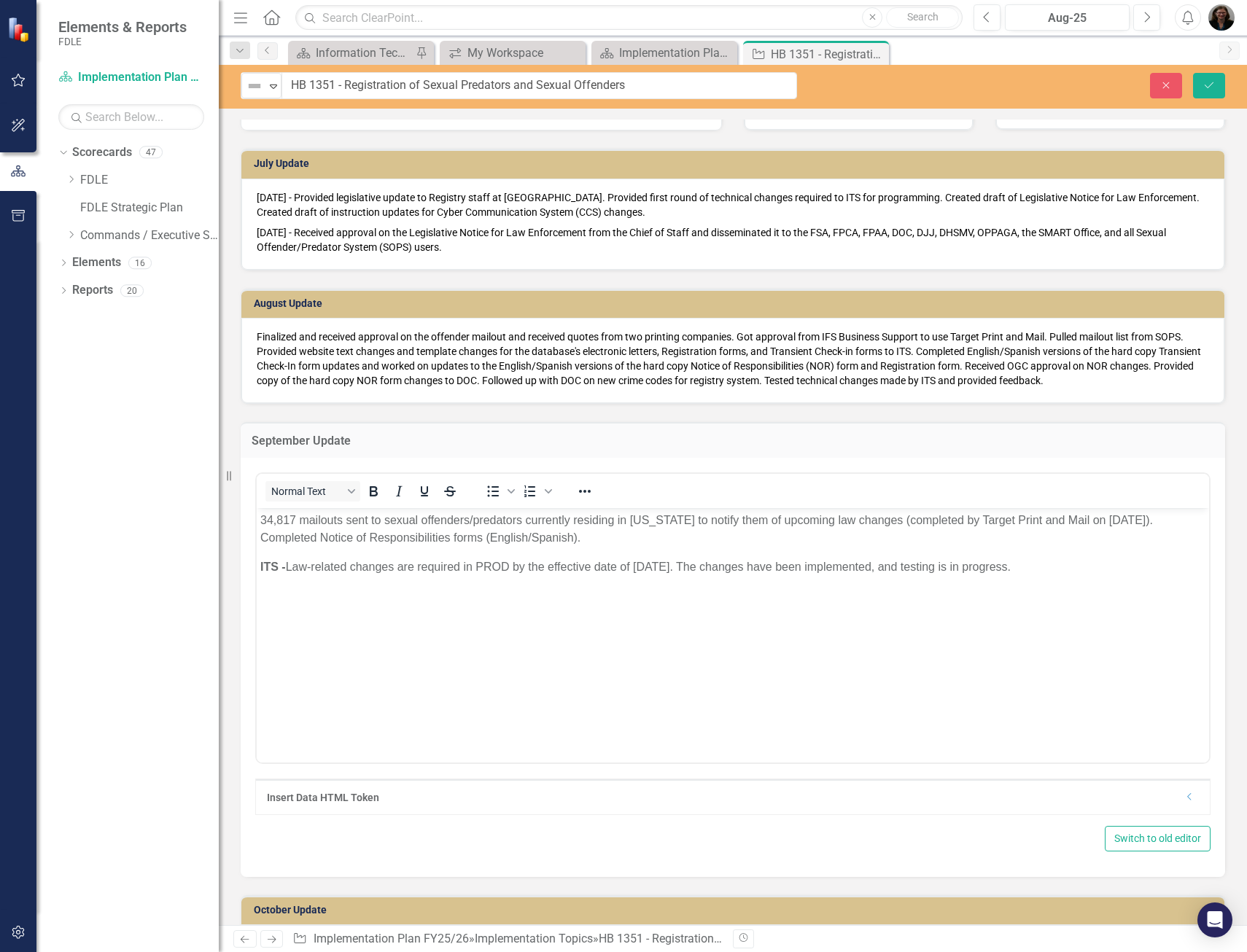
scroll to position [0, 0]
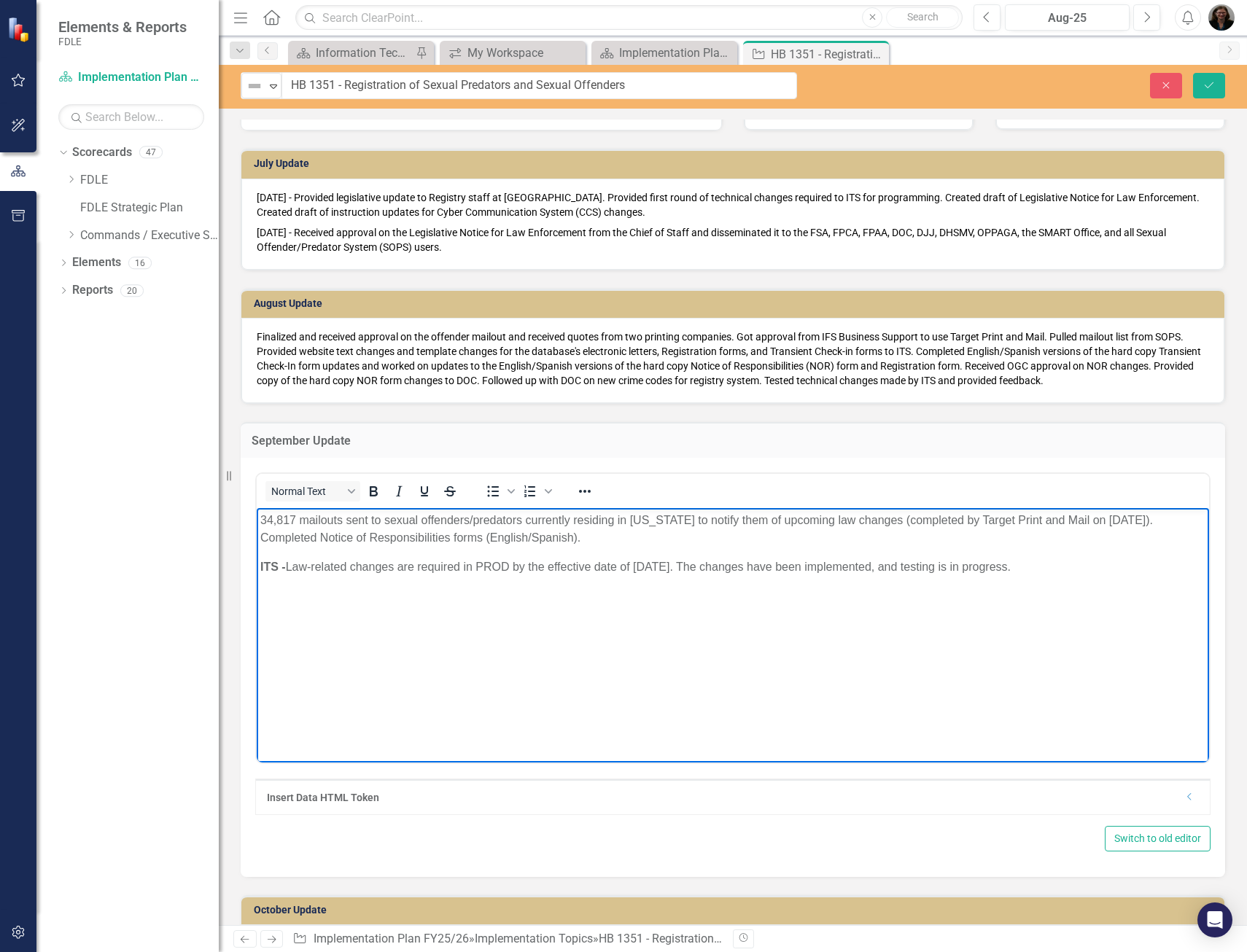
drag, startPoint x: 1051, startPoint y: 569, endPoint x: 288, endPoint y: 588, distance: 763.2
click at [288, 588] on body "34,817 mailouts sent to sexual offenders/predators currently residing in [US_ST…" at bounding box center [732, 617] width 952 height 218
copy p "Law-related changes are required in PROD by the effective date of [DATE]. The c…"
drag, startPoint x: 986, startPoint y: 779, endPoint x: 985, endPoint y: 765, distance: 14.0
click at [986, 779] on div "Insert Data HTML Token Dropdown" at bounding box center [732, 796] width 956 height 36
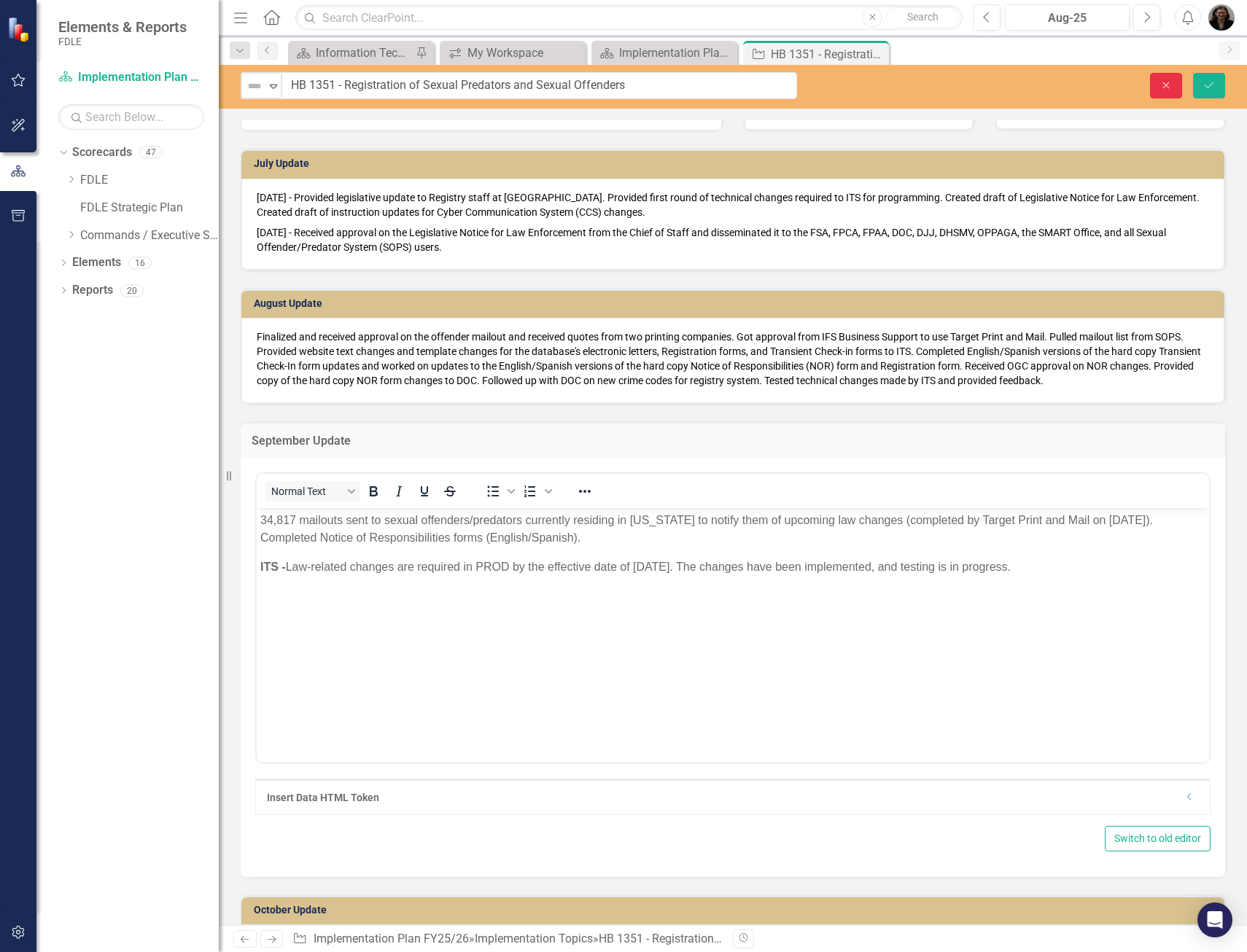
click at [1169, 81] on icon "Close" at bounding box center [1166, 85] width 13 height 10
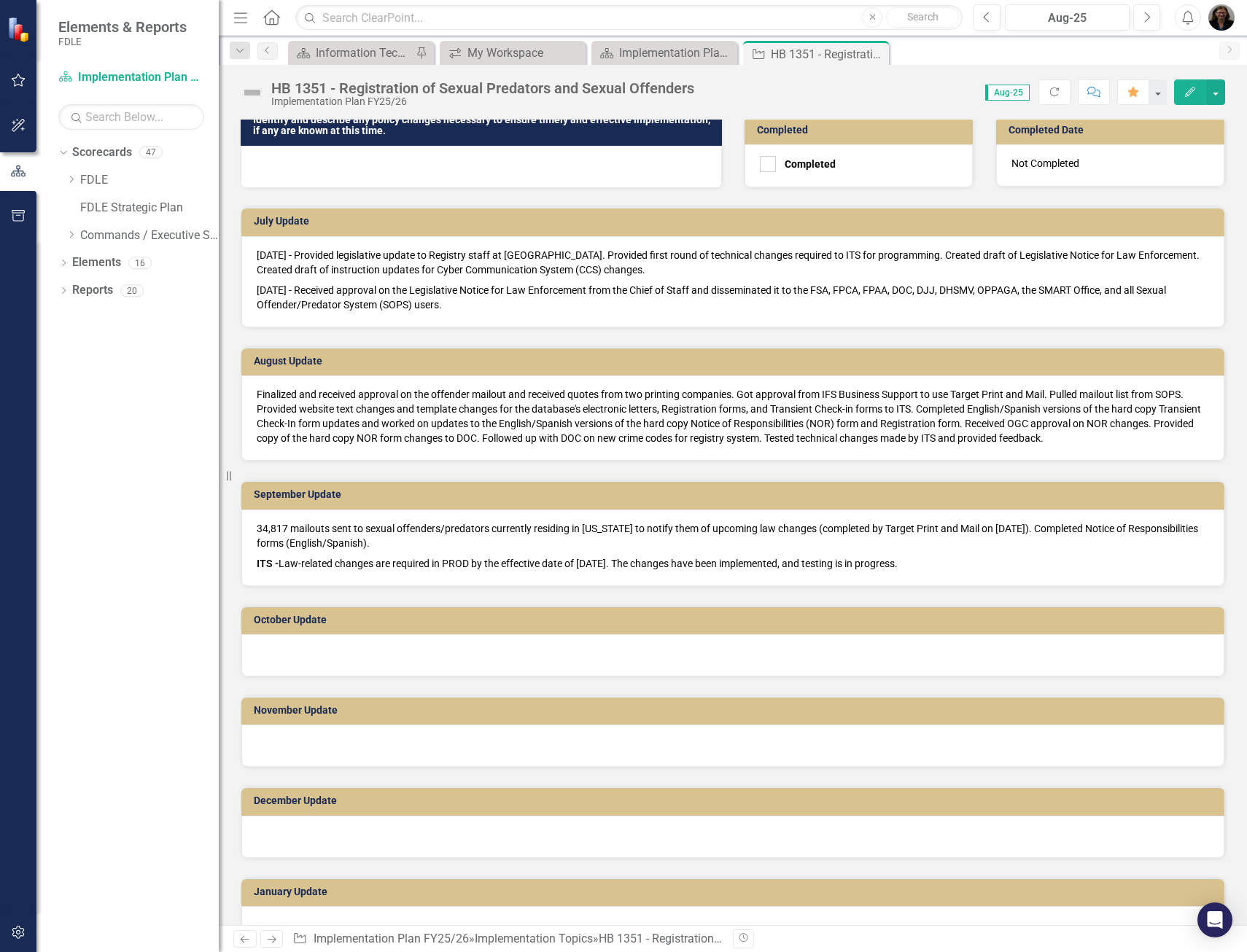
scroll to position [365, 0]
